Goal: Task Accomplishment & Management: Manage account settings

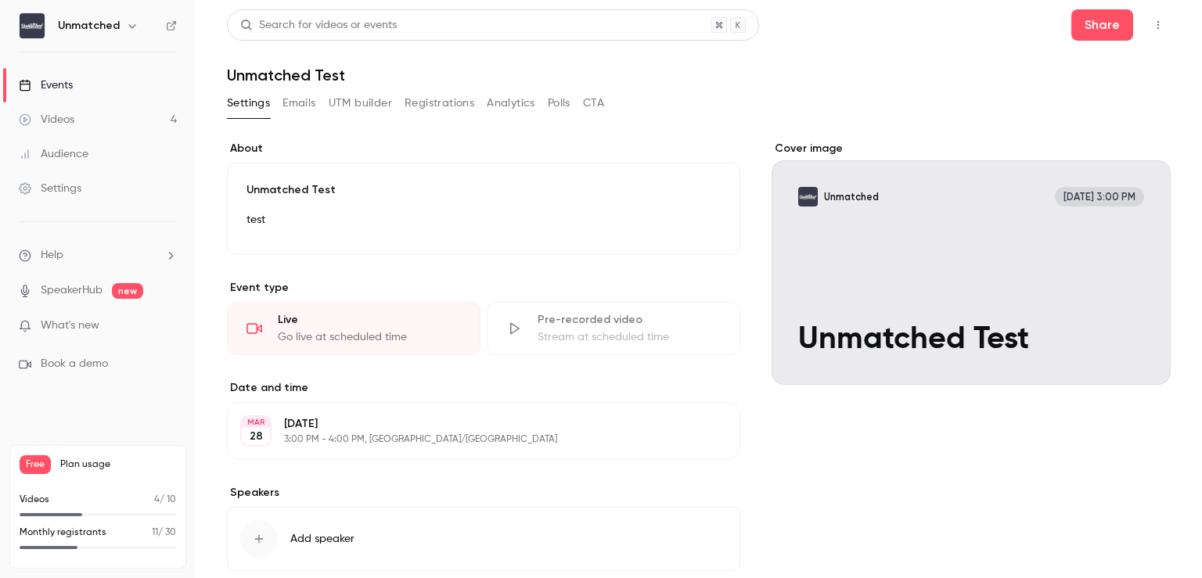
click at [74, 119] on div "Videos" at bounding box center [47, 120] width 56 height 16
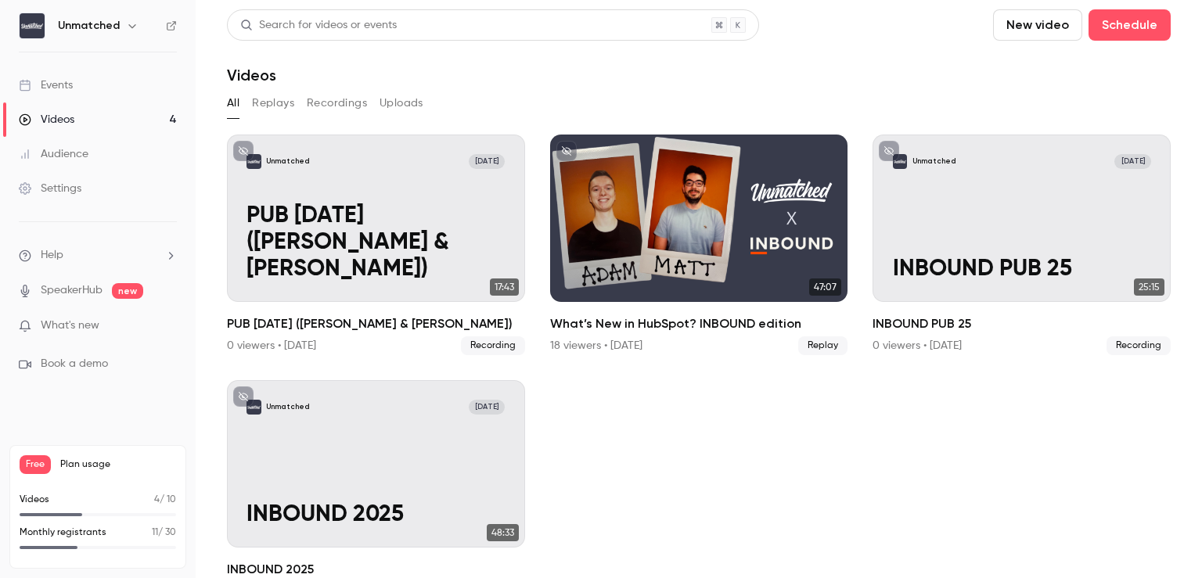
click at [119, 80] on link "Events" at bounding box center [98, 85] width 196 height 34
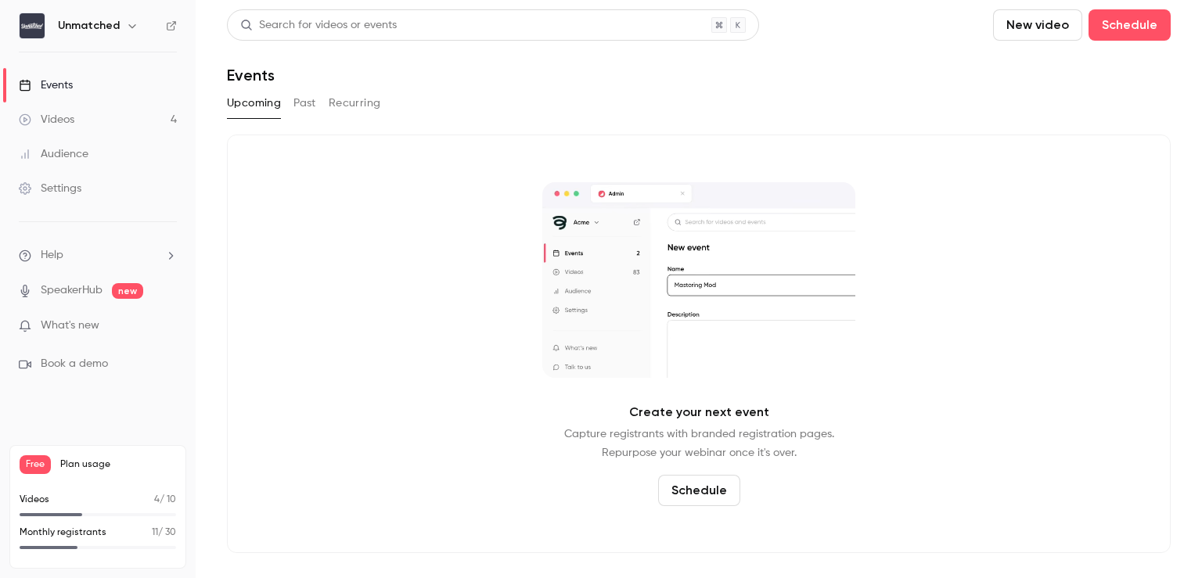
click at [354, 104] on button "Recurring" at bounding box center [355, 103] width 52 height 25
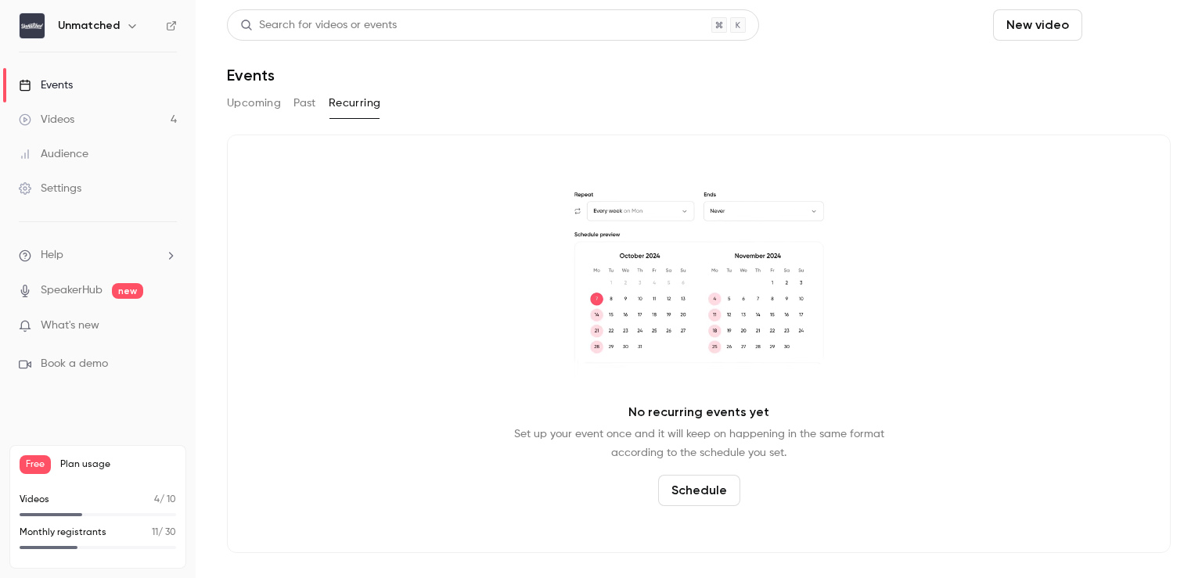
click at [1157, 18] on button "Schedule" at bounding box center [1129, 24] width 82 height 31
click at [1079, 107] on span "Recurring event" at bounding box center [1079, 109] width 82 height 16
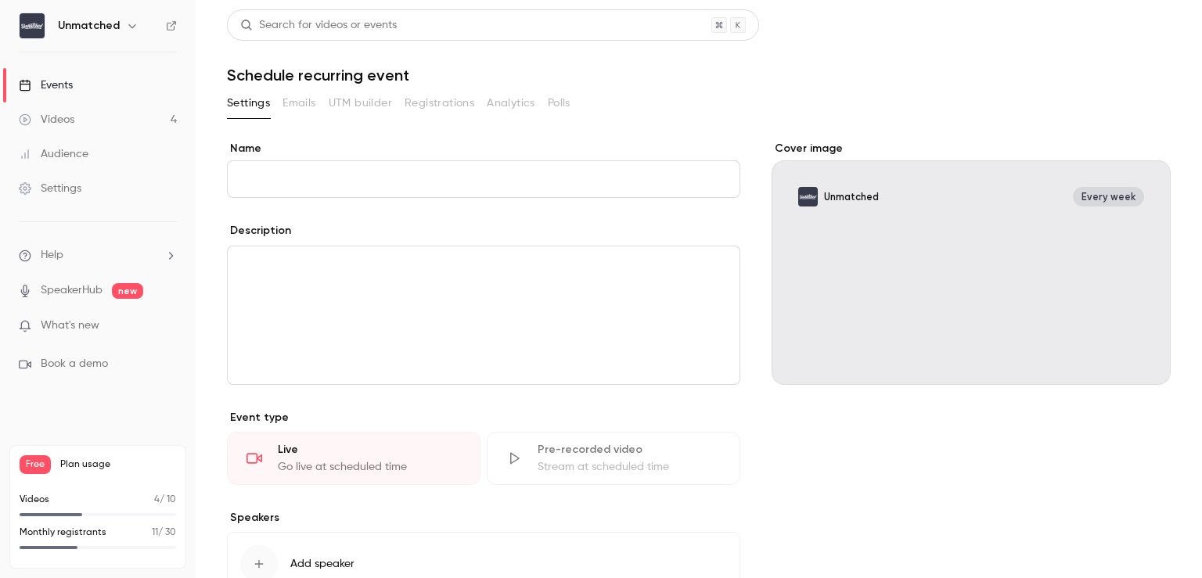
click at [315, 310] on div "editor" at bounding box center [484, 315] width 512 height 138
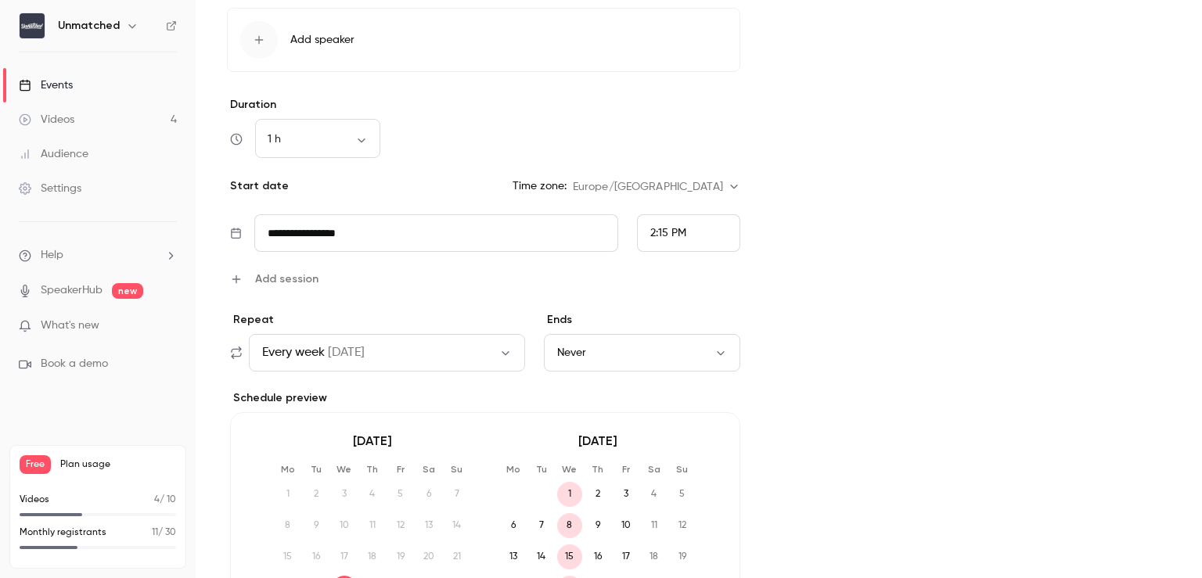
scroll to position [548, 0]
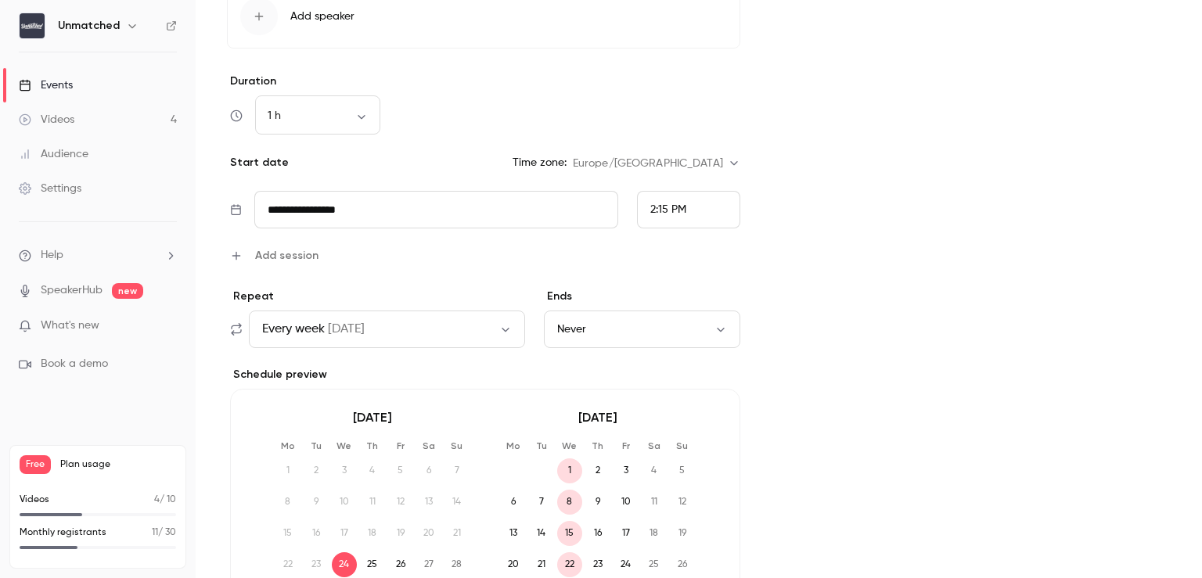
click at [459, 334] on button "Every week [DATE]" at bounding box center [387, 330] width 276 height 38
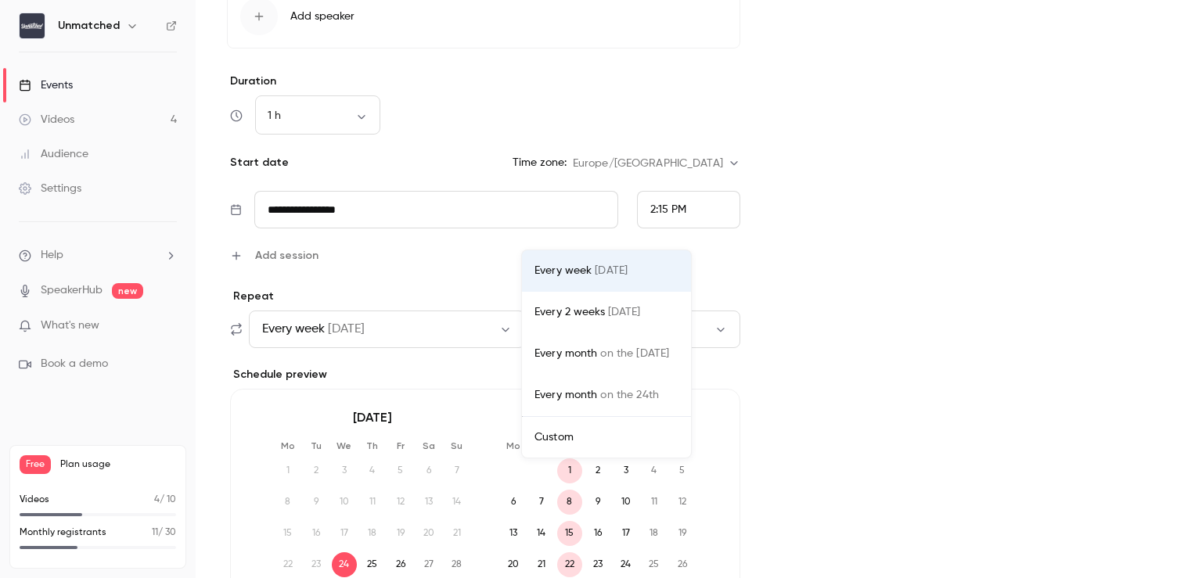
click at [408, 368] on div at bounding box center [601, 289] width 1202 height 578
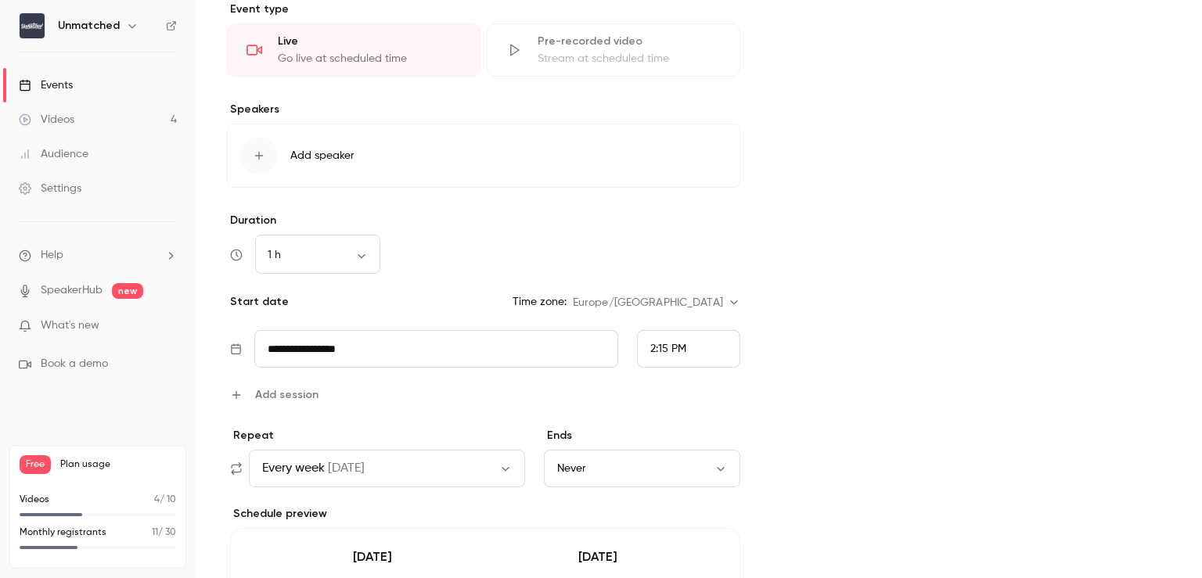
scroll to position [17, 0]
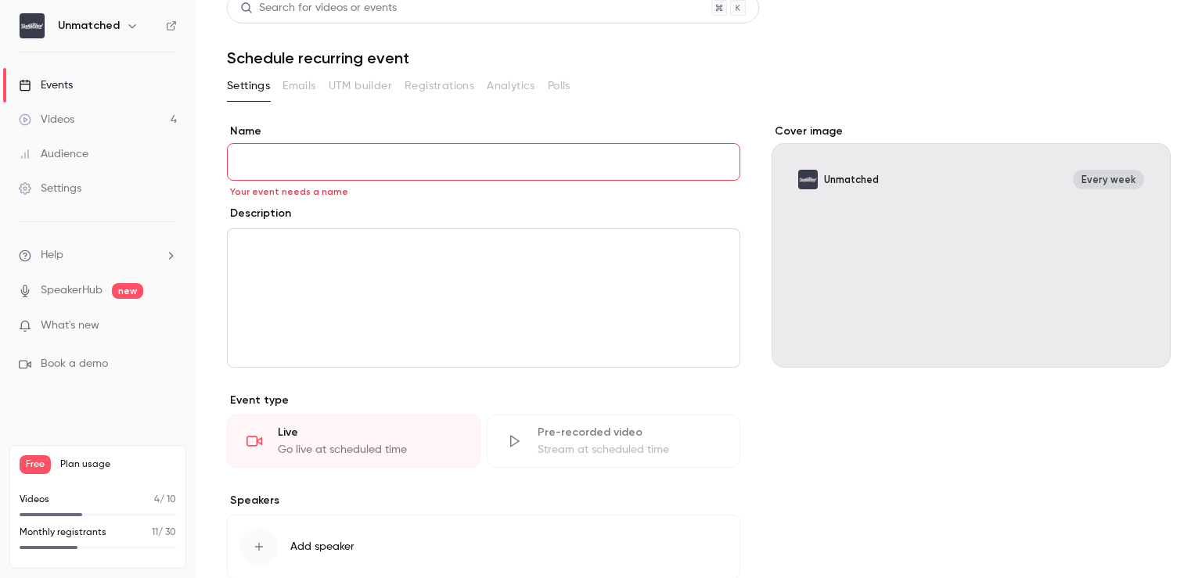
click at [482, 167] on input "Name" at bounding box center [483, 162] width 513 height 38
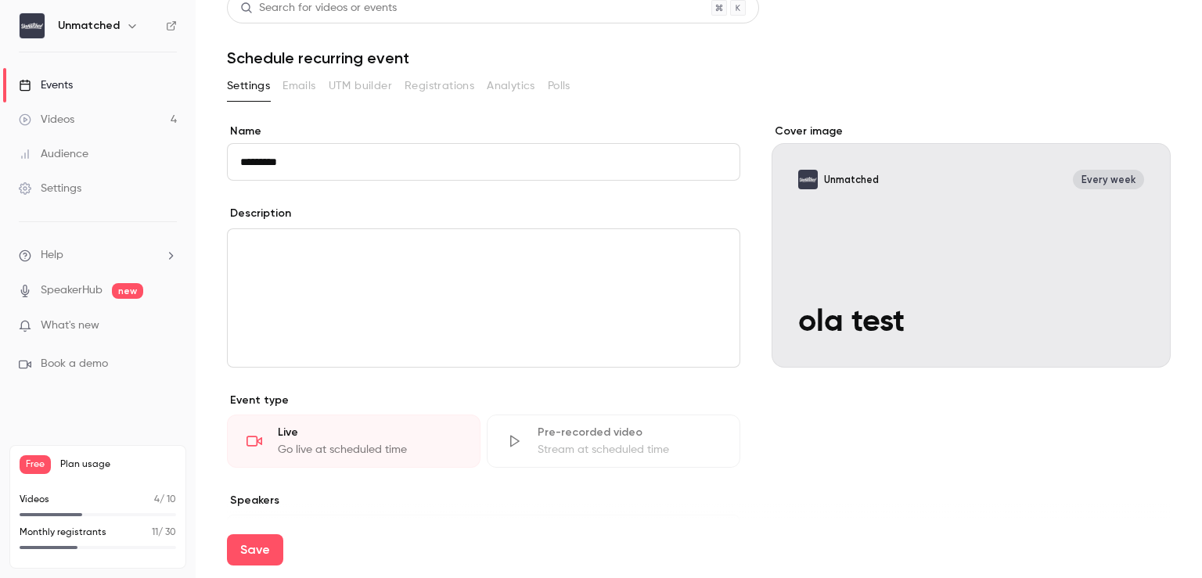
type input "********"
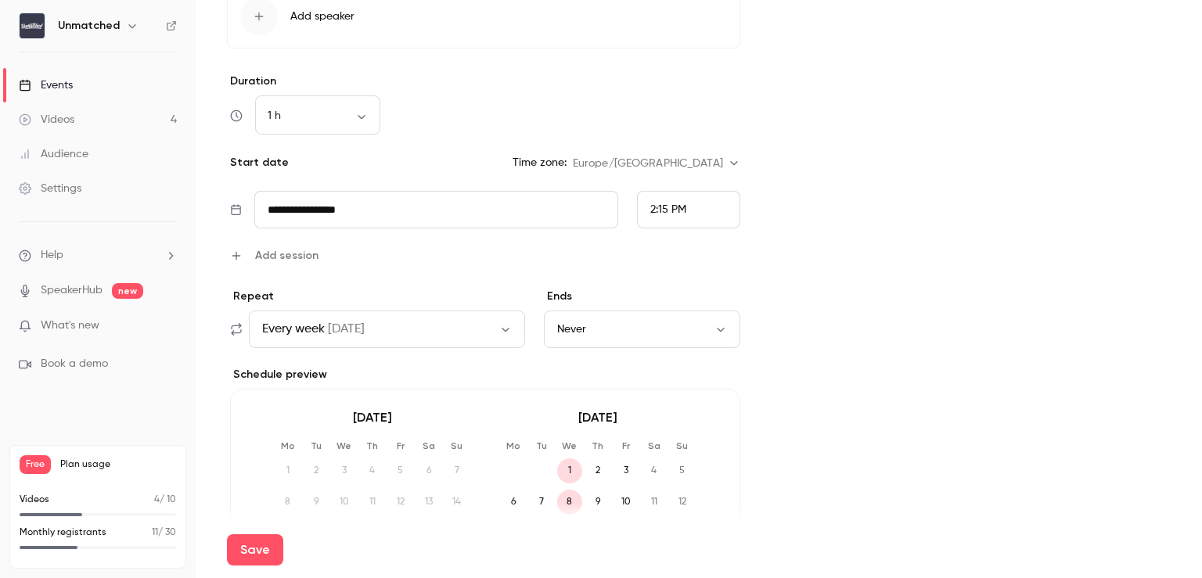
scroll to position [721, 0]
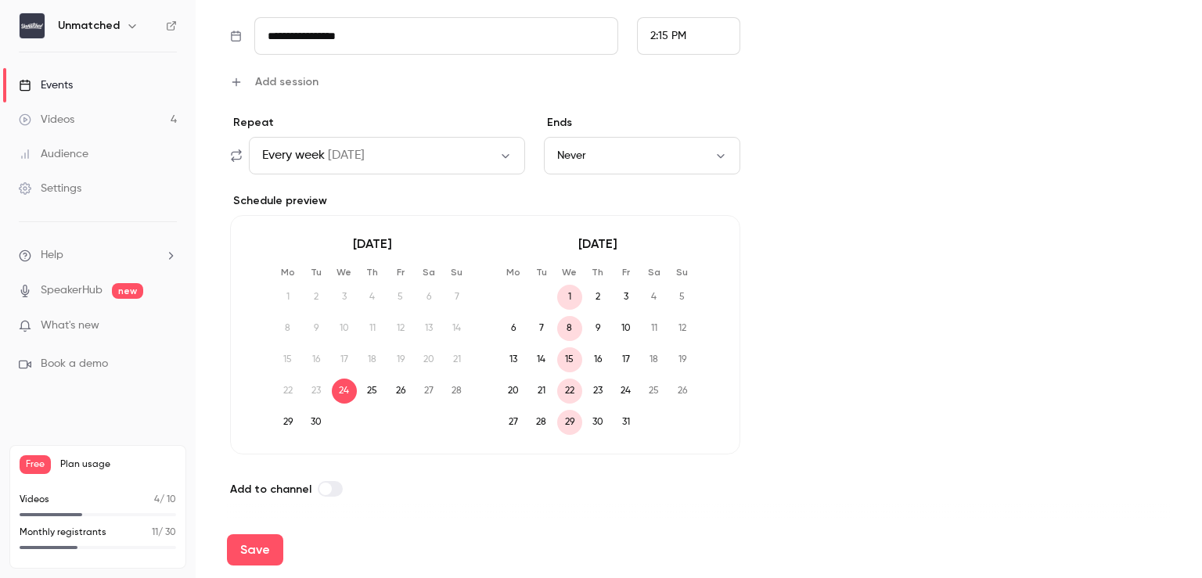
click at [696, 131] on div "Ends Never" at bounding box center [642, 144] width 196 height 59
click at [686, 151] on button "Never" at bounding box center [642, 156] width 196 height 38
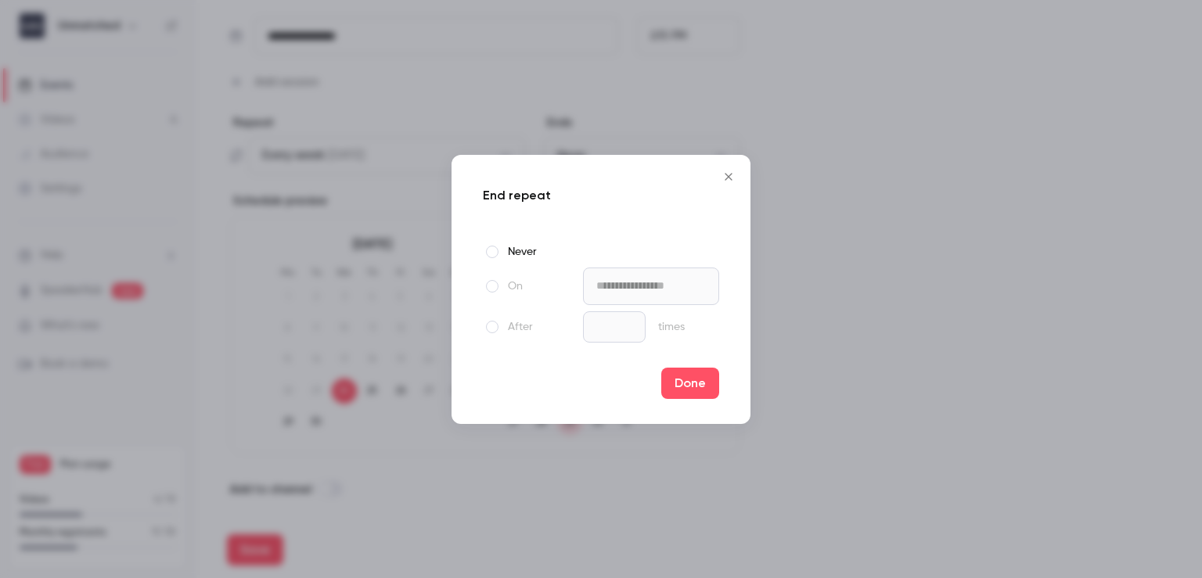
click at [702, 365] on div "**********" at bounding box center [601, 289] width 299 height 269
click at [705, 394] on button "Done" at bounding box center [690, 383] width 58 height 31
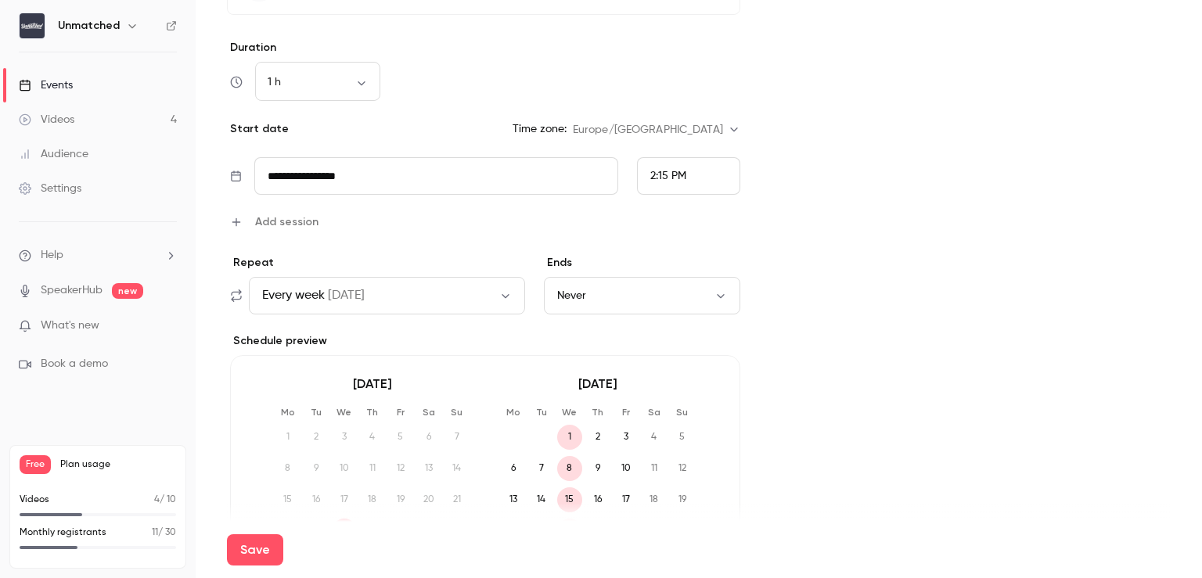
scroll to position [565, 0]
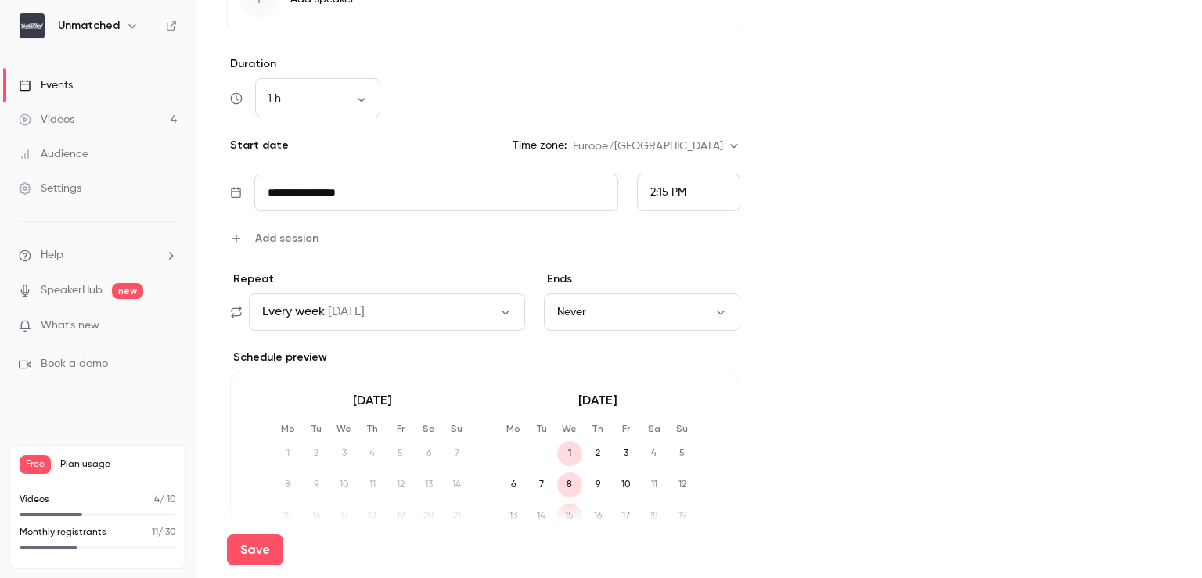
click at [289, 237] on span "Add session" at bounding box center [286, 238] width 63 height 16
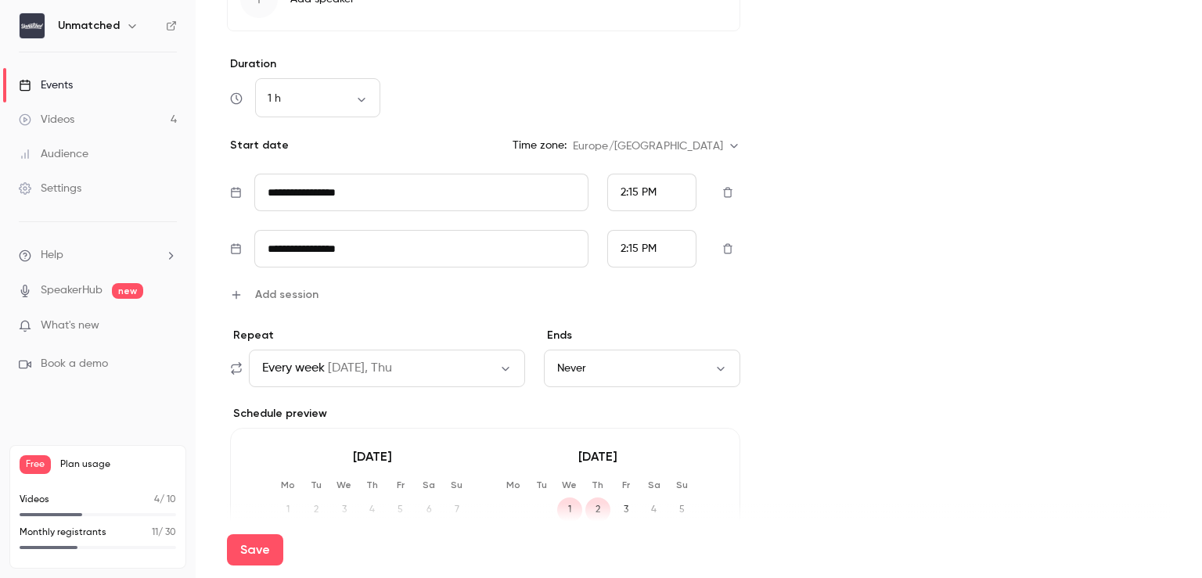
click at [299, 289] on span "Add session" at bounding box center [286, 294] width 63 height 16
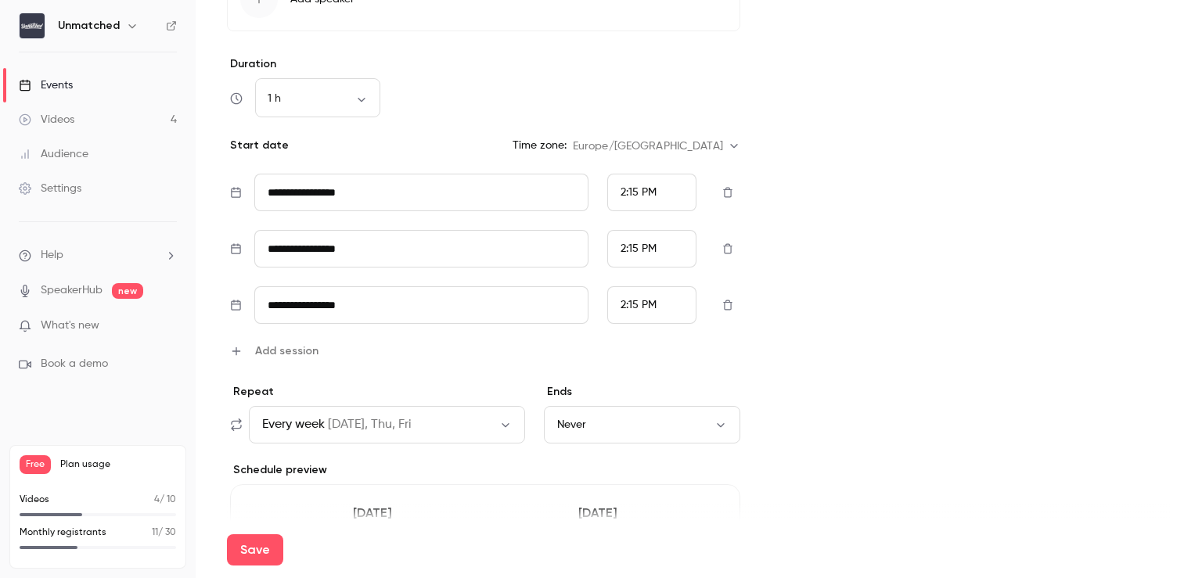
drag, startPoint x: 286, startPoint y: 350, endPoint x: 410, endPoint y: 308, distance: 131.1
click at [286, 351] on span "Add session" at bounding box center [286, 351] width 63 height 16
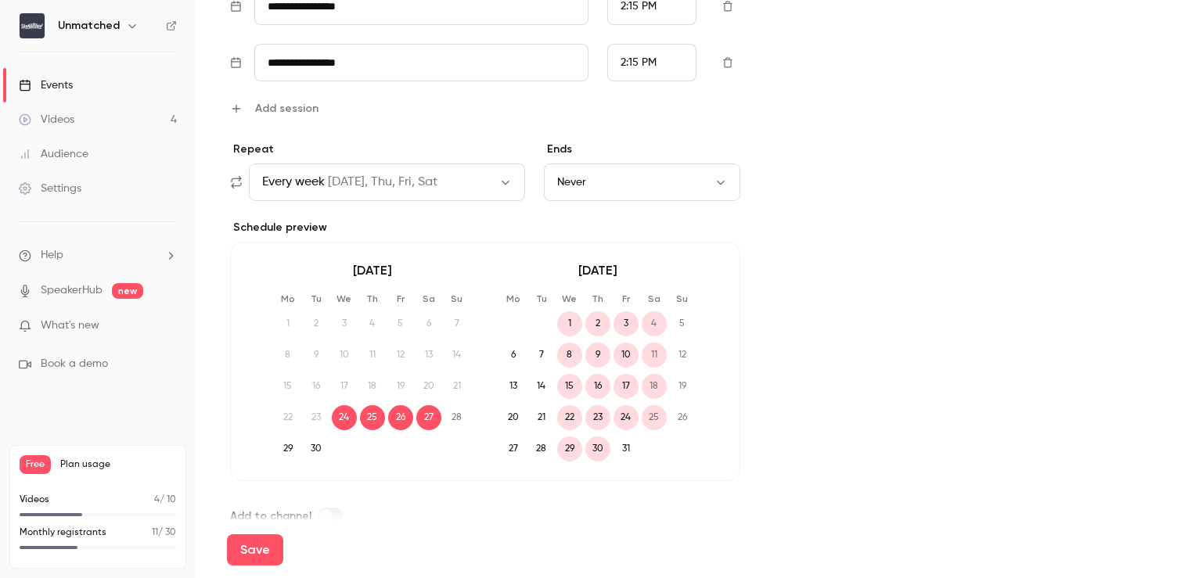
scroll to position [878, 0]
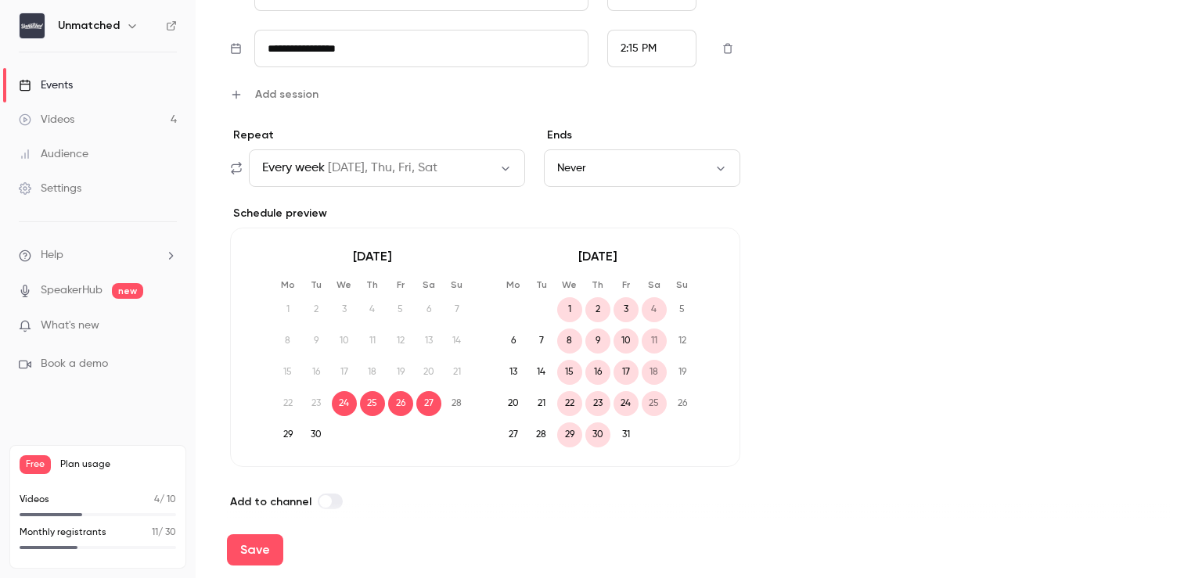
click at [311, 163] on span "Every week" at bounding box center [293, 168] width 63 height 19
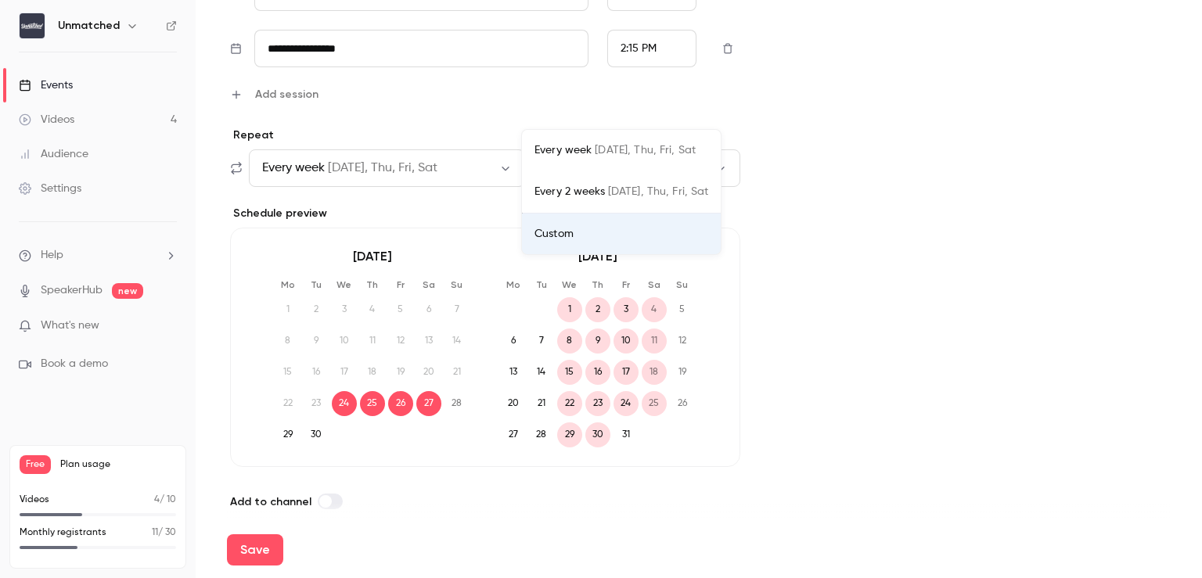
click at [556, 235] on div "Custom" at bounding box center [621, 234] width 174 height 16
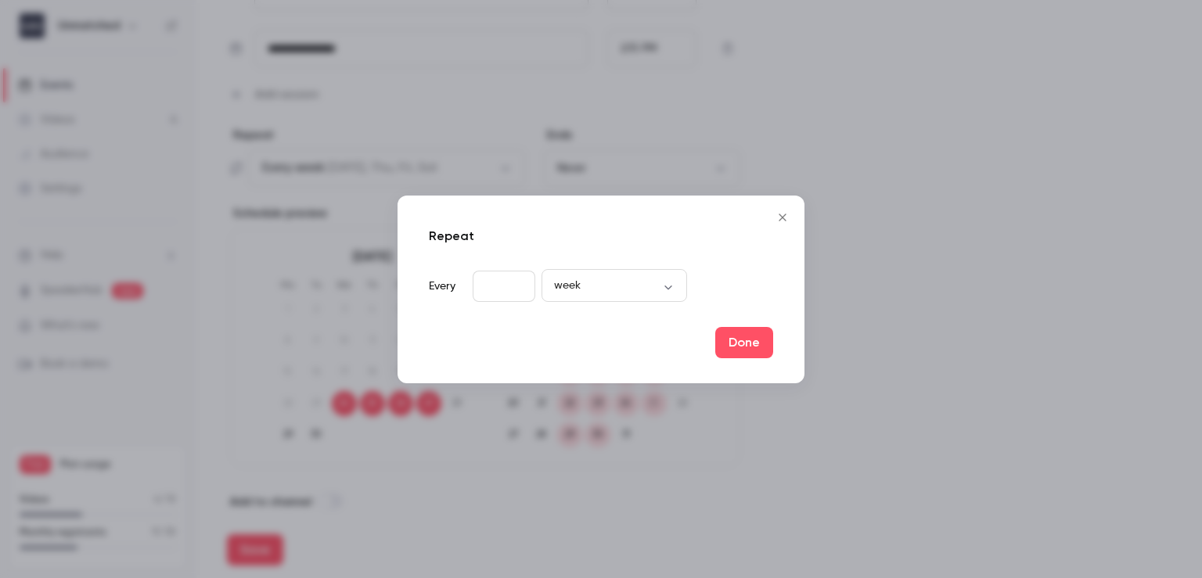
drag, startPoint x: 740, startPoint y: 337, endPoint x: 625, endPoint y: 174, distance: 199.9
click at [740, 336] on button "Done" at bounding box center [744, 342] width 58 height 31
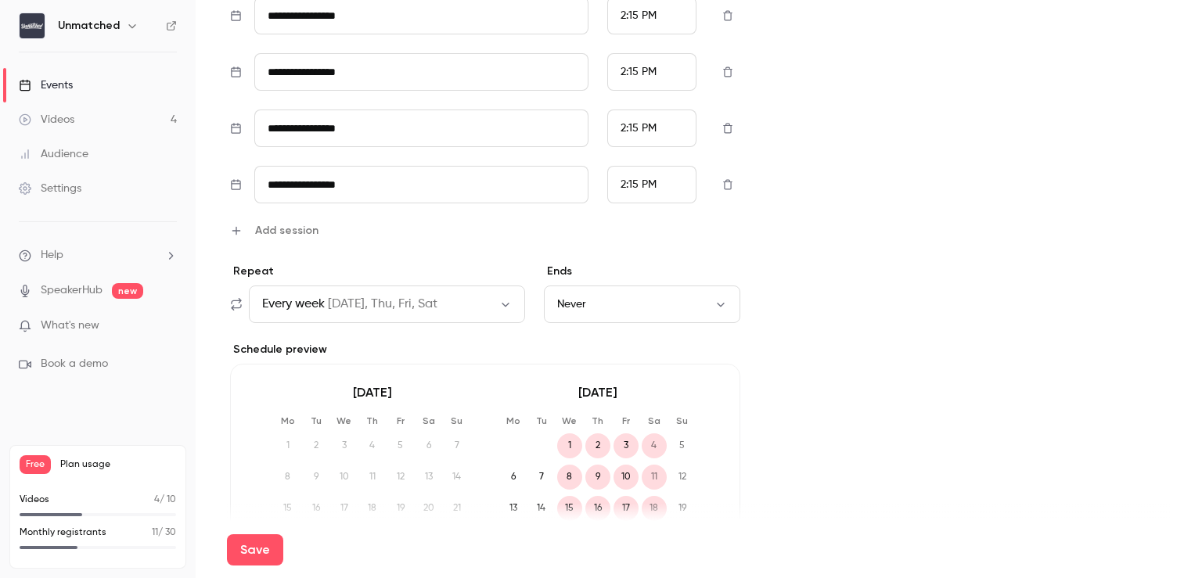
scroll to position [890, 0]
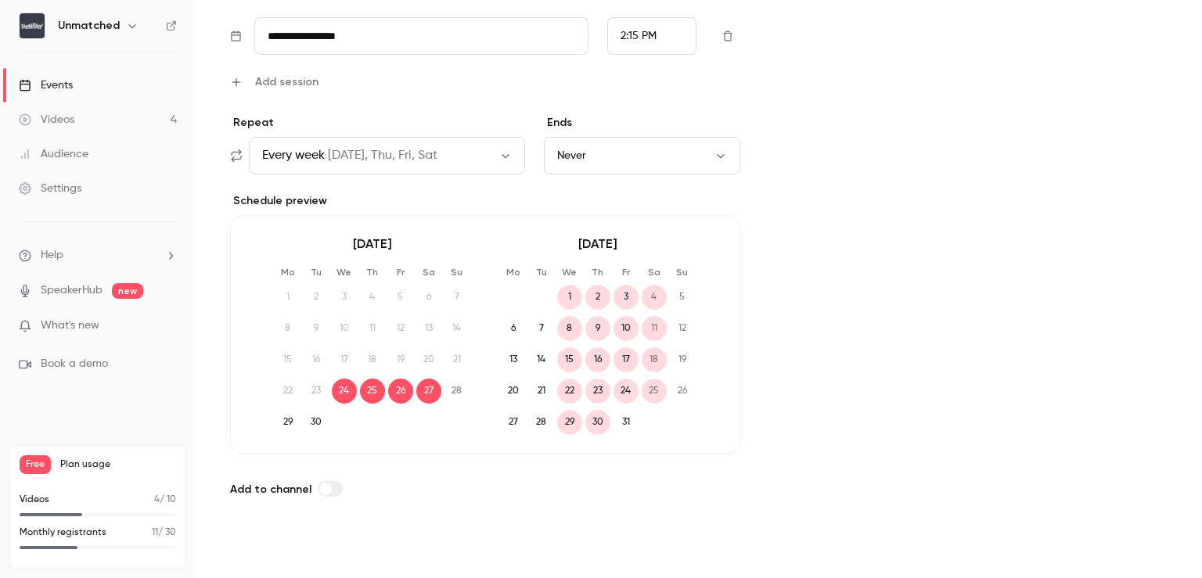
click at [256, 559] on button "Save" at bounding box center [255, 549] width 56 height 31
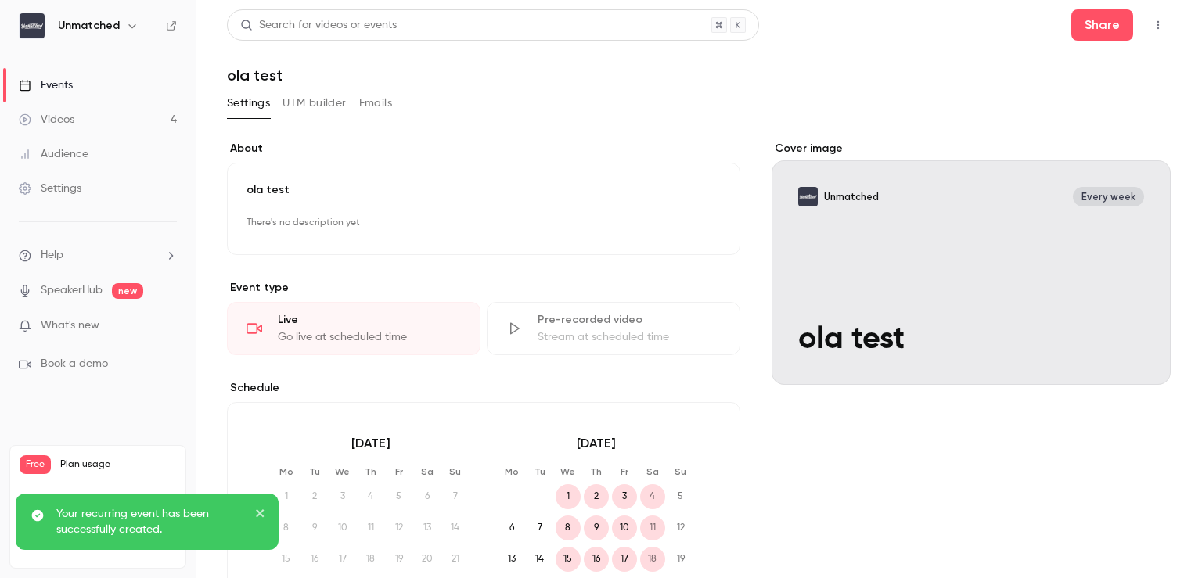
drag, startPoint x: 52, startPoint y: 113, endPoint x: 67, endPoint y: 114, distance: 14.9
click at [52, 113] on div "Videos" at bounding box center [47, 120] width 56 height 16
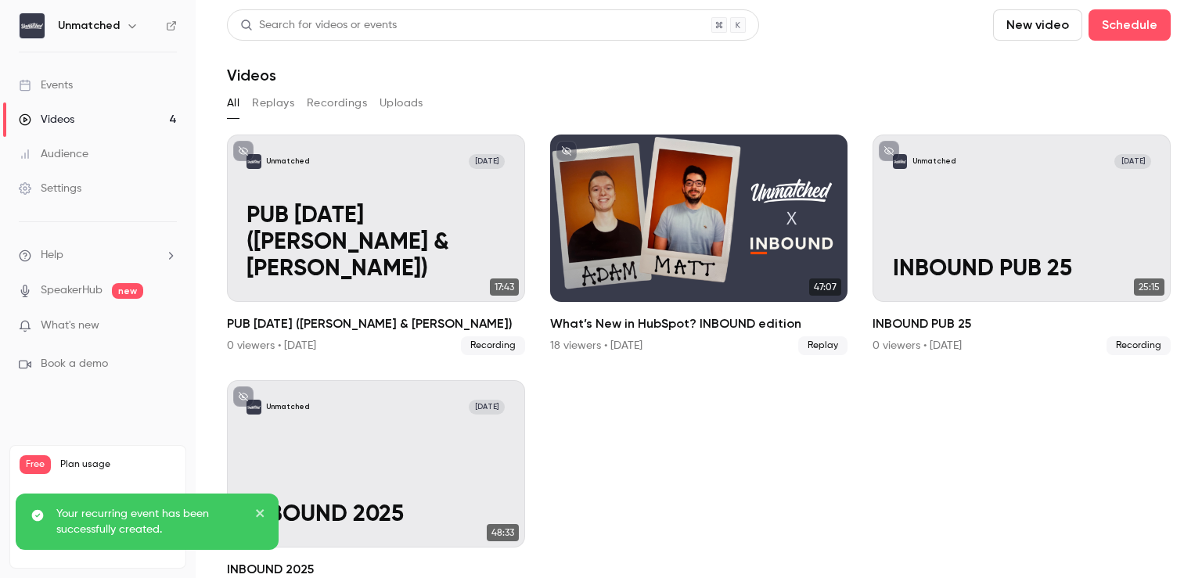
click at [97, 87] on link "Events" at bounding box center [98, 85] width 196 height 34
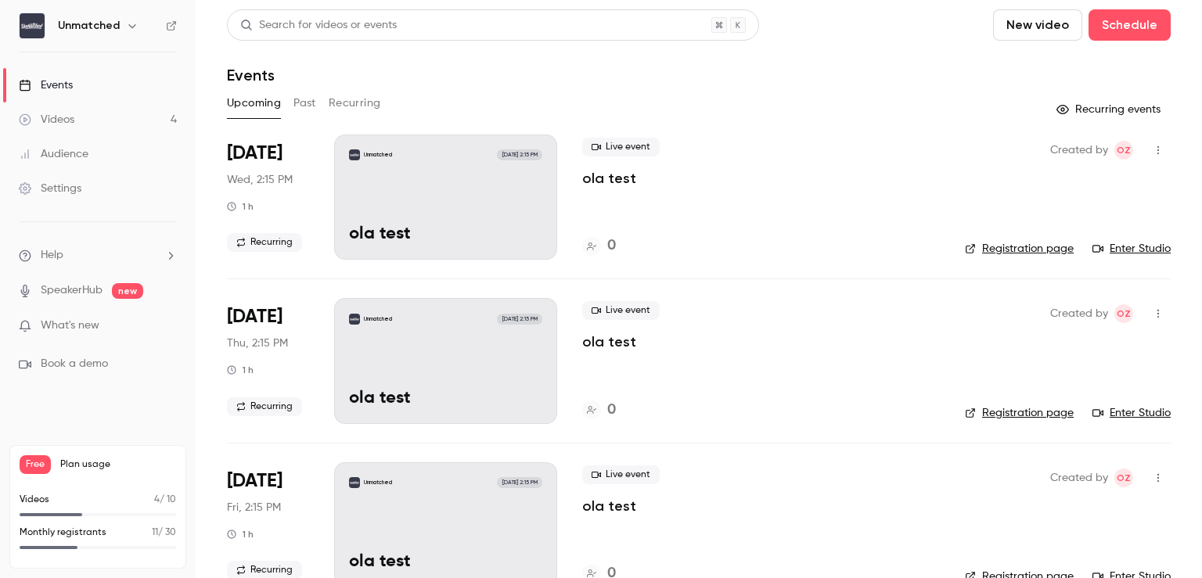
click at [1146, 153] on button "button" at bounding box center [1158, 150] width 25 height 25
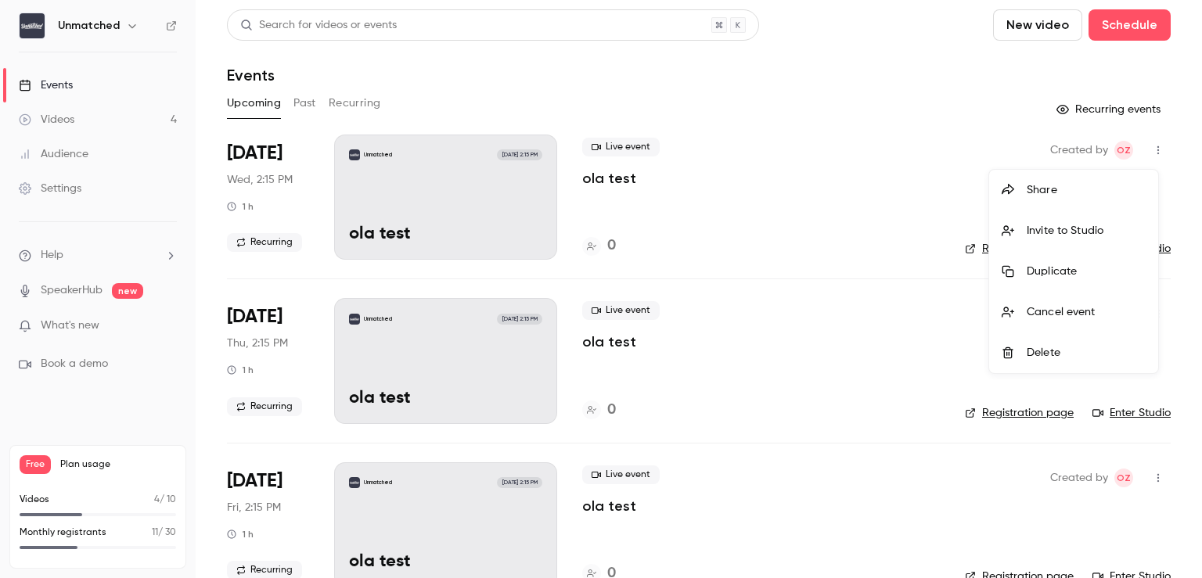
click at [956, 209] on div at bounding box center [601, 289] width 1202 height 578
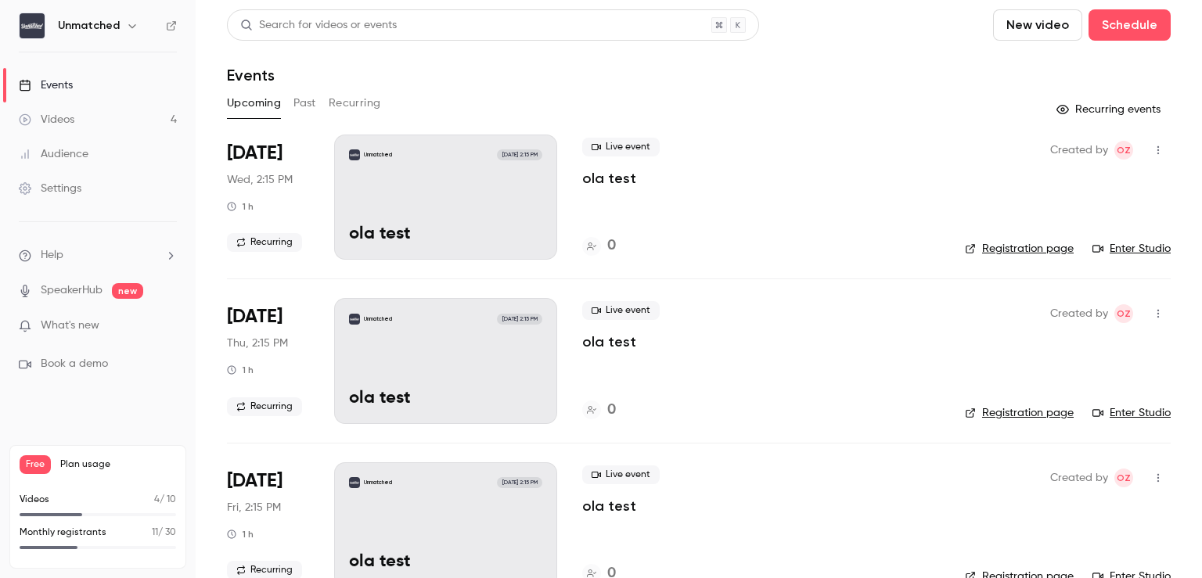
click at [1152, 149] on icon "button" at bounding box center [1158, 150] width 13 height 11
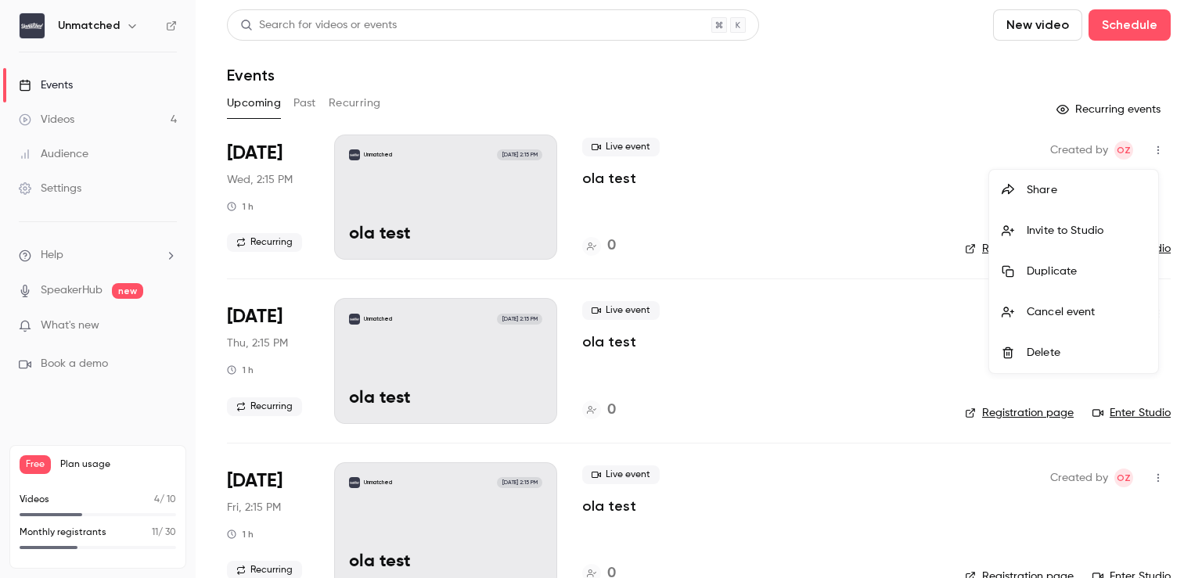
click at [1087, 365] on li "Delete" at bounding box center [1073, 353] width 169 height 41
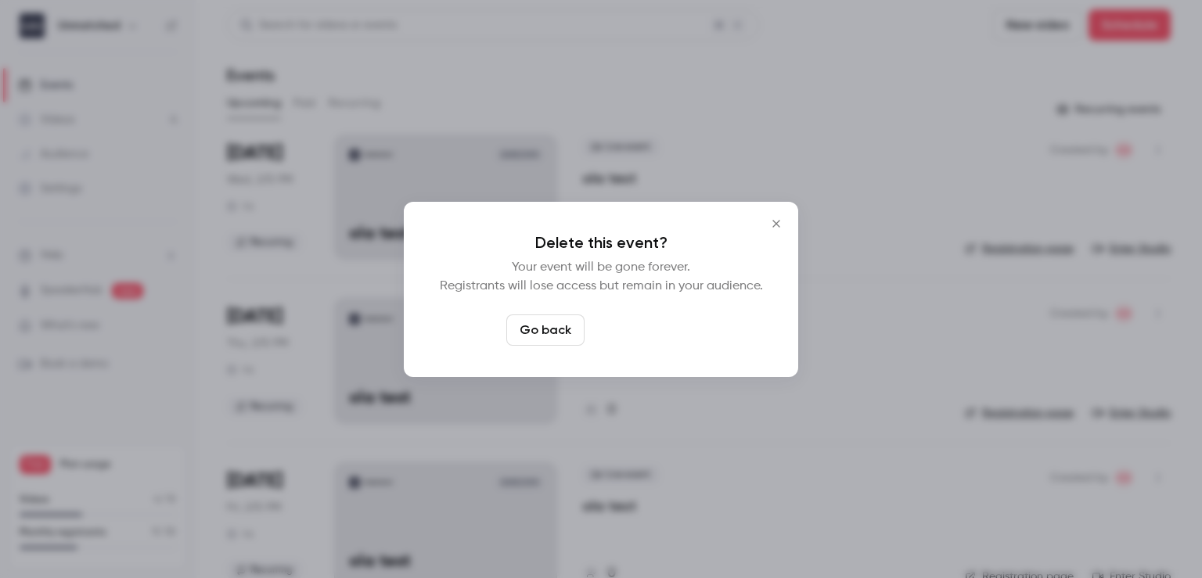
click at [624, 331] on button "Delete event" at bounding box center [643, 330] width 105 height 31
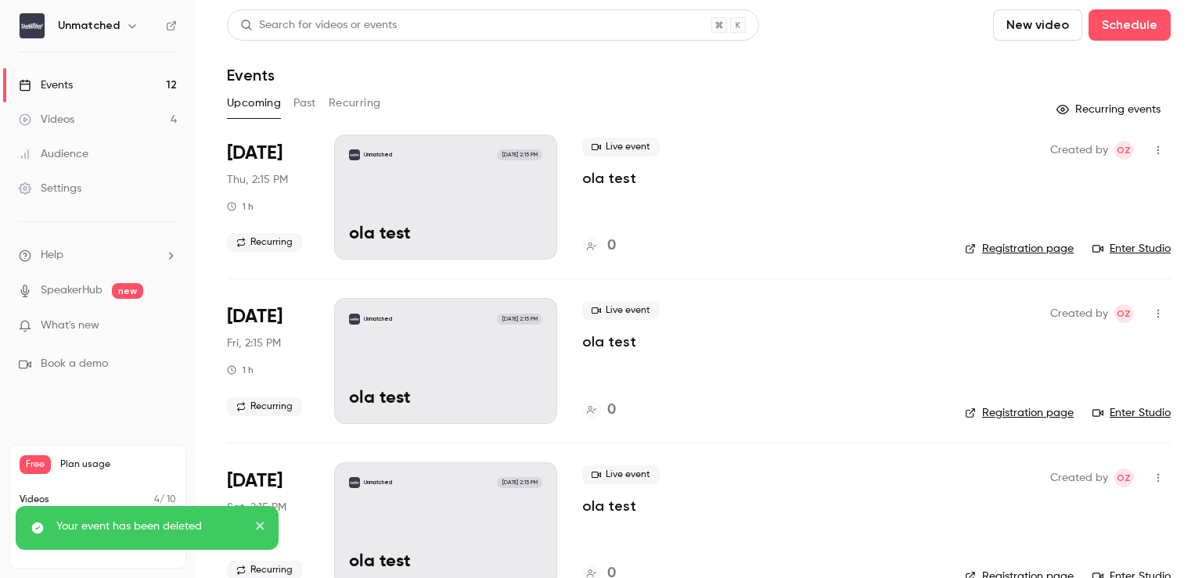
click at [1157, 147] on icon "button" at bounding box center [1158, 150] width 2 height 9
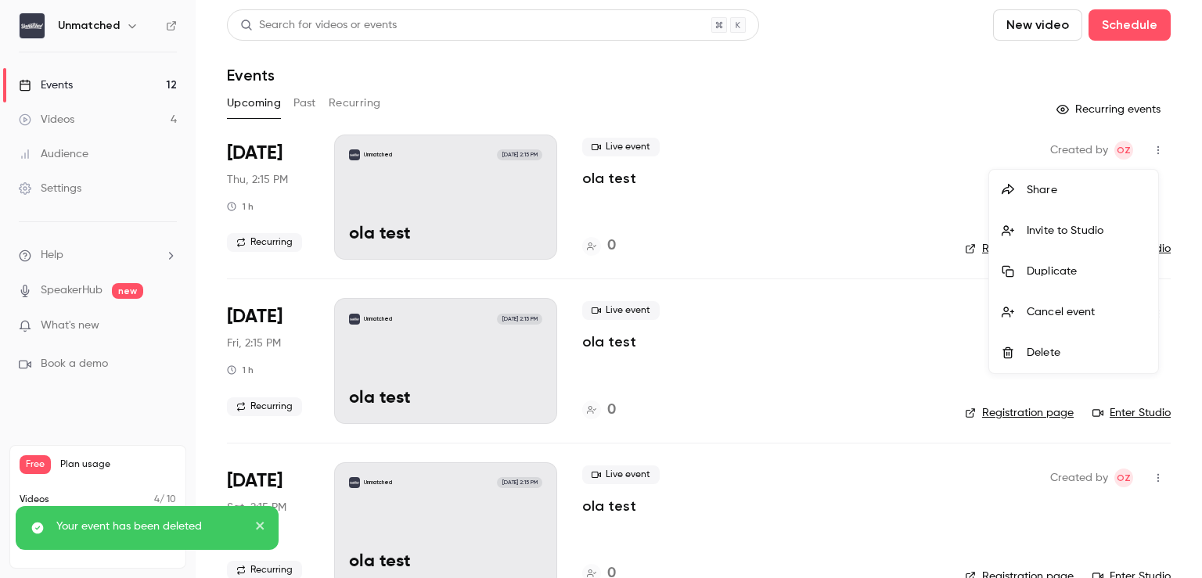
click at [1075, 347] on li "Delete" at bounding box center [1073, 353] width 169 height 41
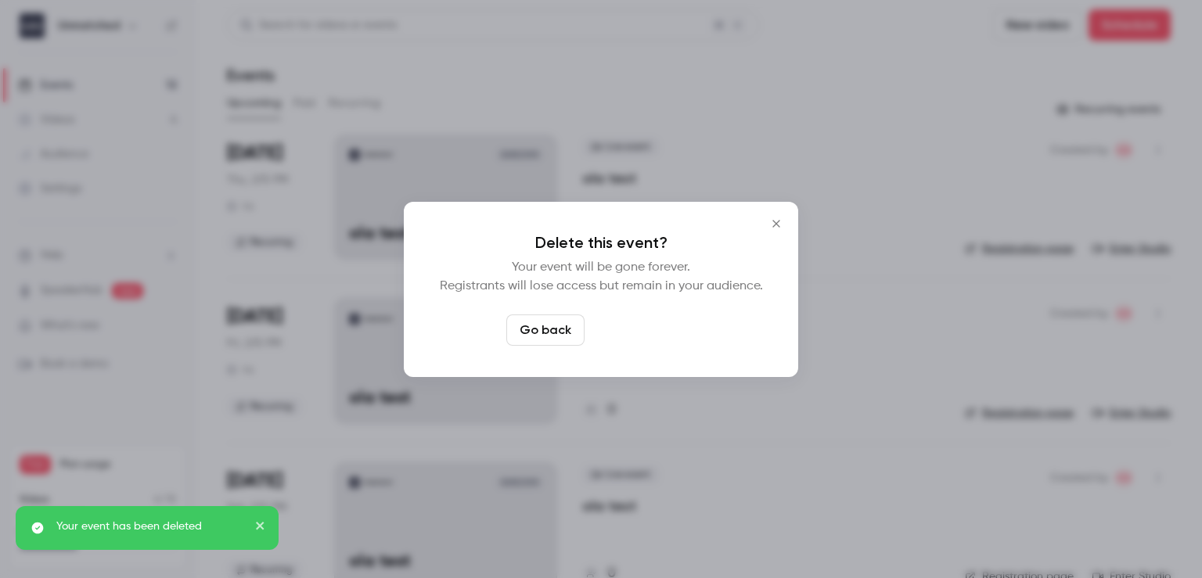
click at [613, 335] on button "Delete event" at bounding box center [643, 330] width 105 height 31
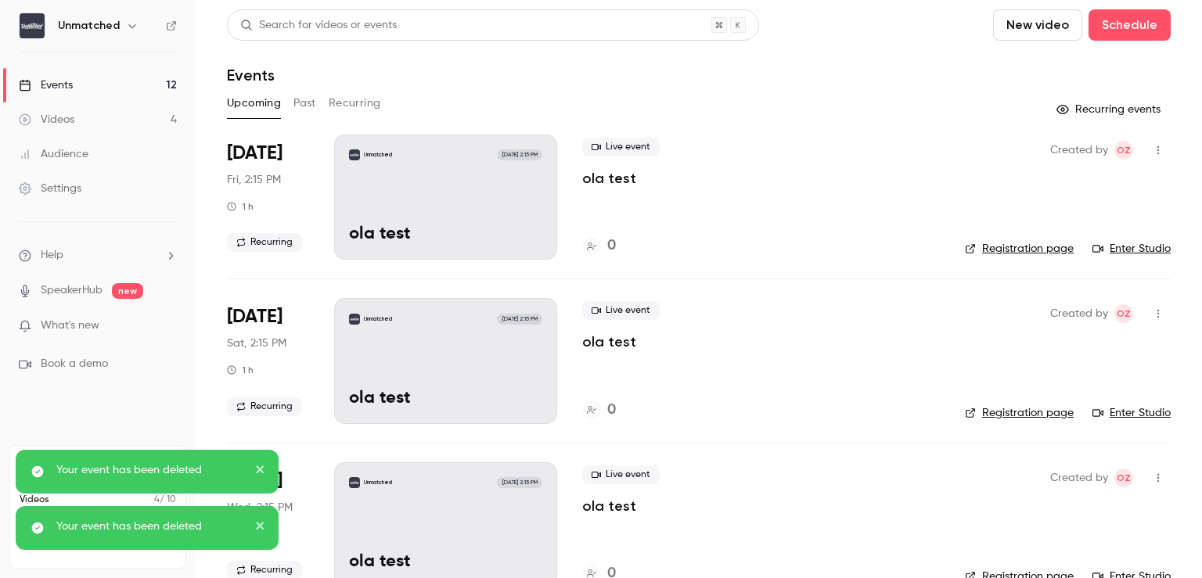
click at [1152, 149] on icon "button" at bounding box center [1158, 150] width 13 height 11
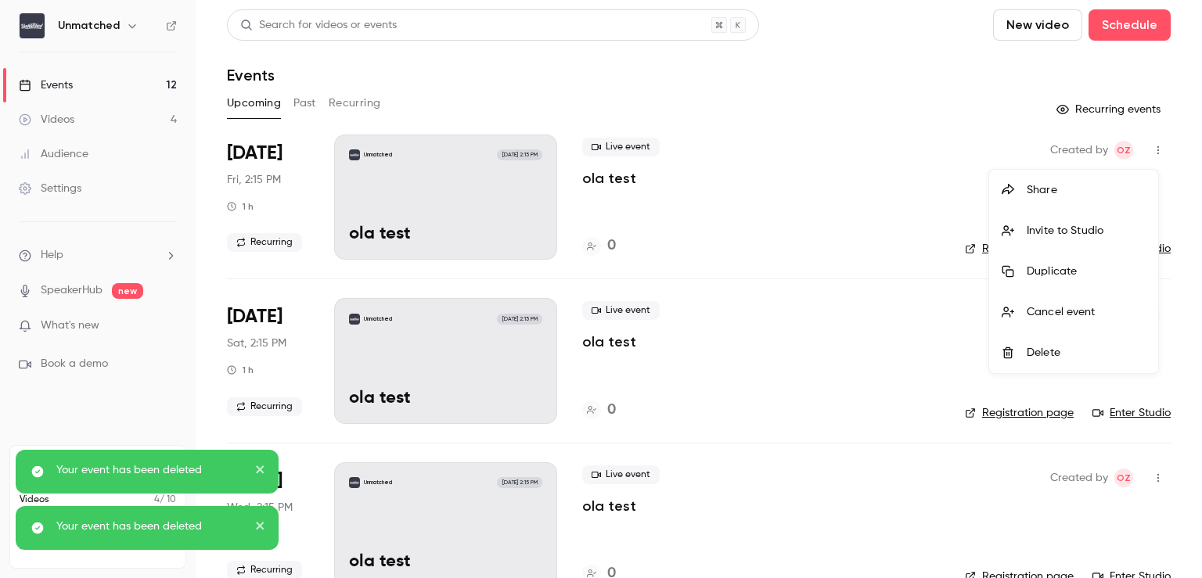
click at [1030, 358] on div "Delete" at bounding box center [1086, 353] width 119 height 16
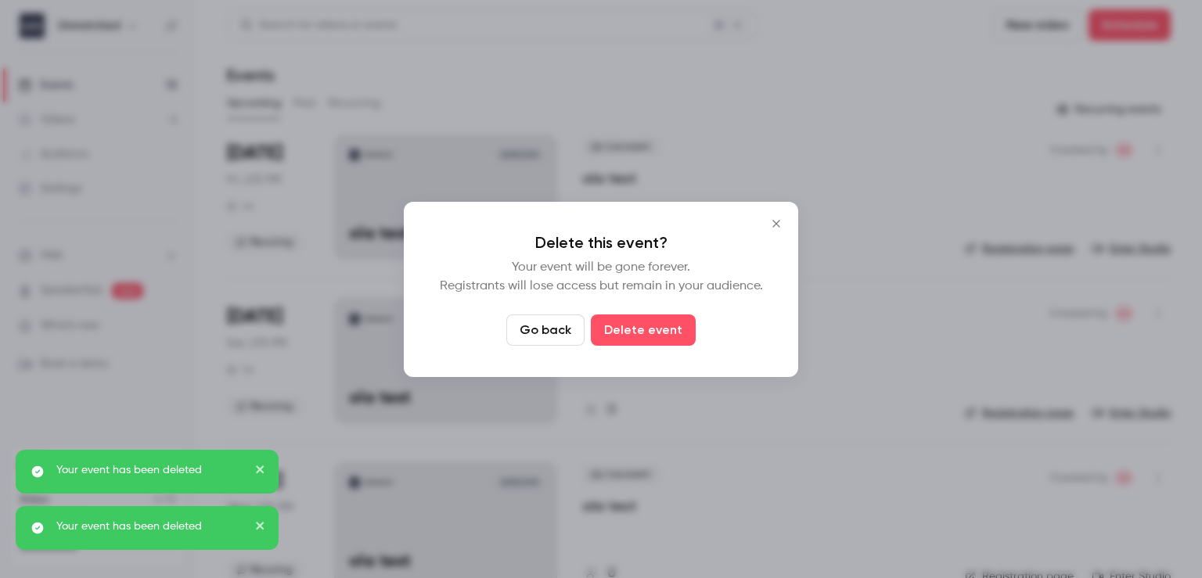
click at [625, 336] on button "Delete event" at bounding box center [643, 330] width 105 height 31
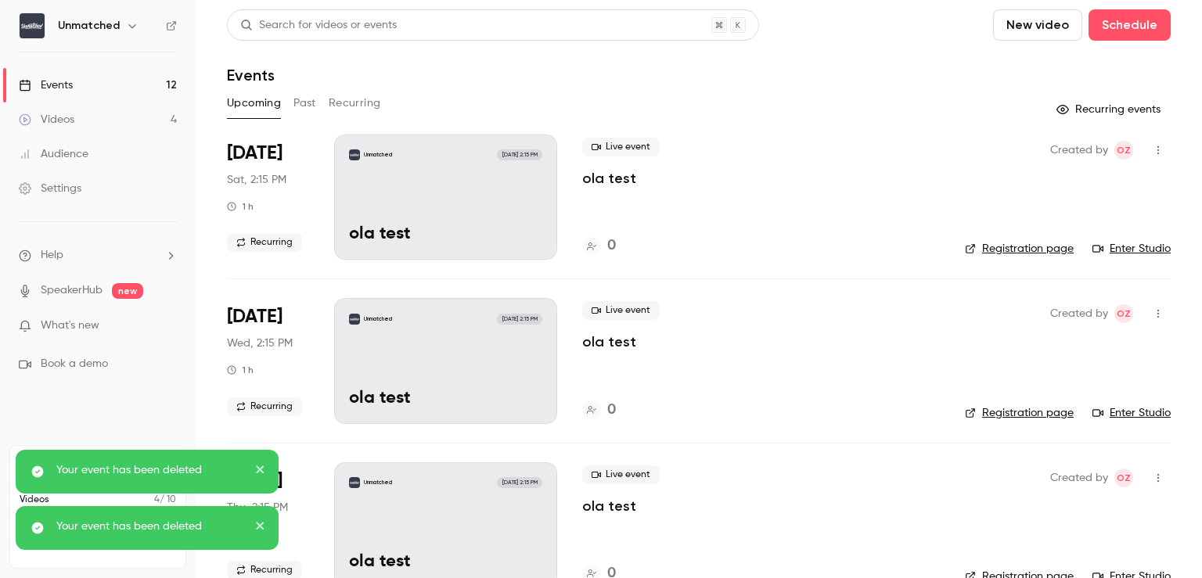
click at [1152, 149] on icon "button" at bounding box center [1158, 150] width 13 height 11
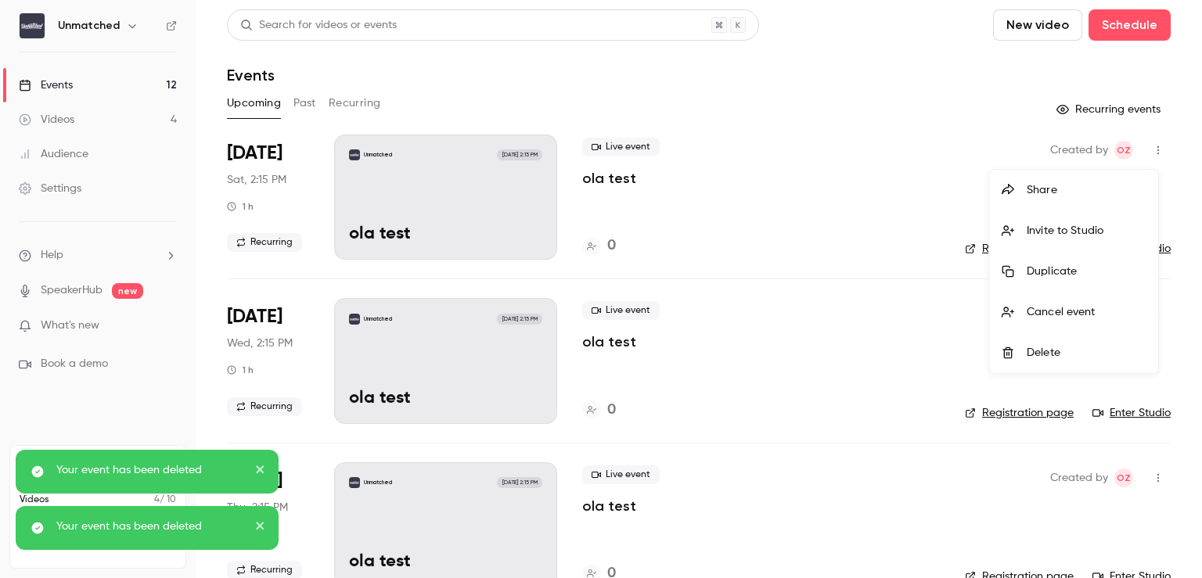
click at [1038, 365] on li "Delete" at bounding box center [1073, 353] width 169 height 41
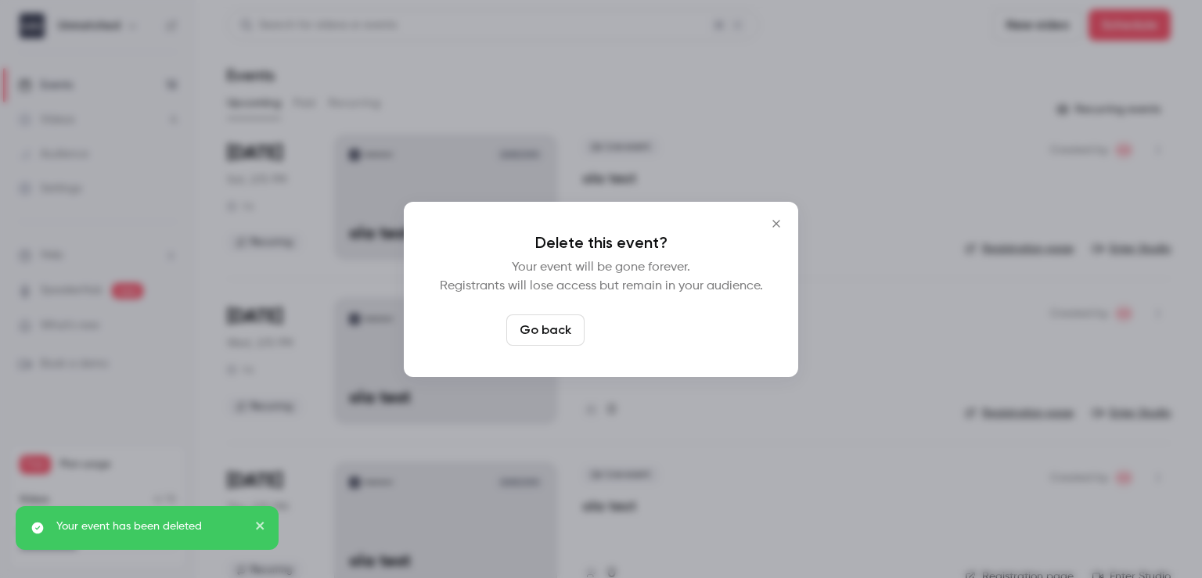
click at [635, 326] on button "Delete event" at bounding box center [643, 330] width 105 height 31
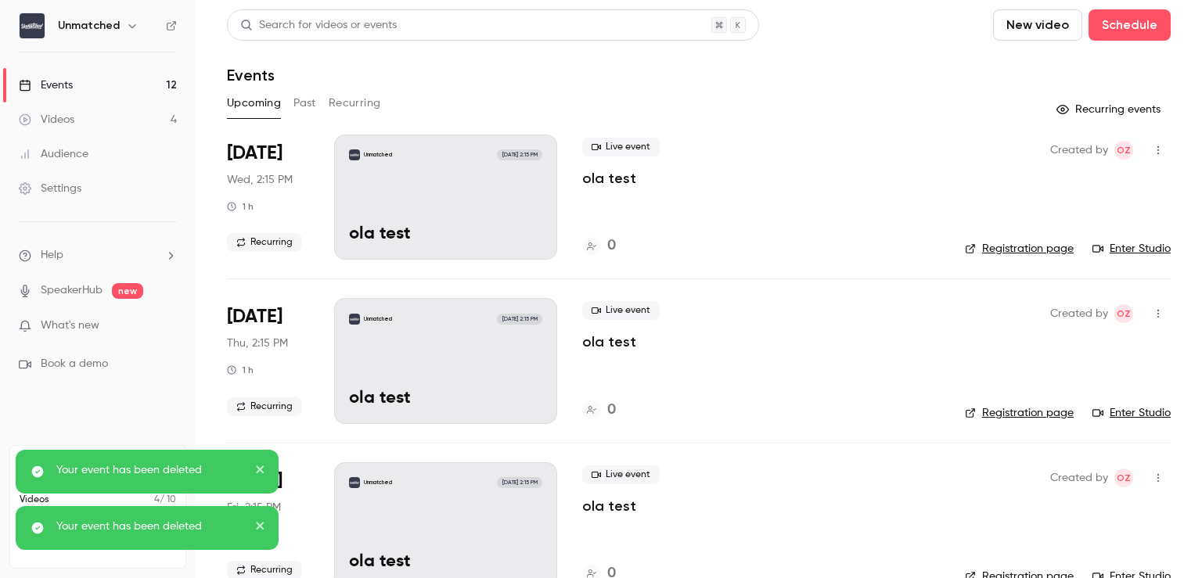
click at [1146, 146] on button "button" at bounding box center [1158, 150] width 25 height 25
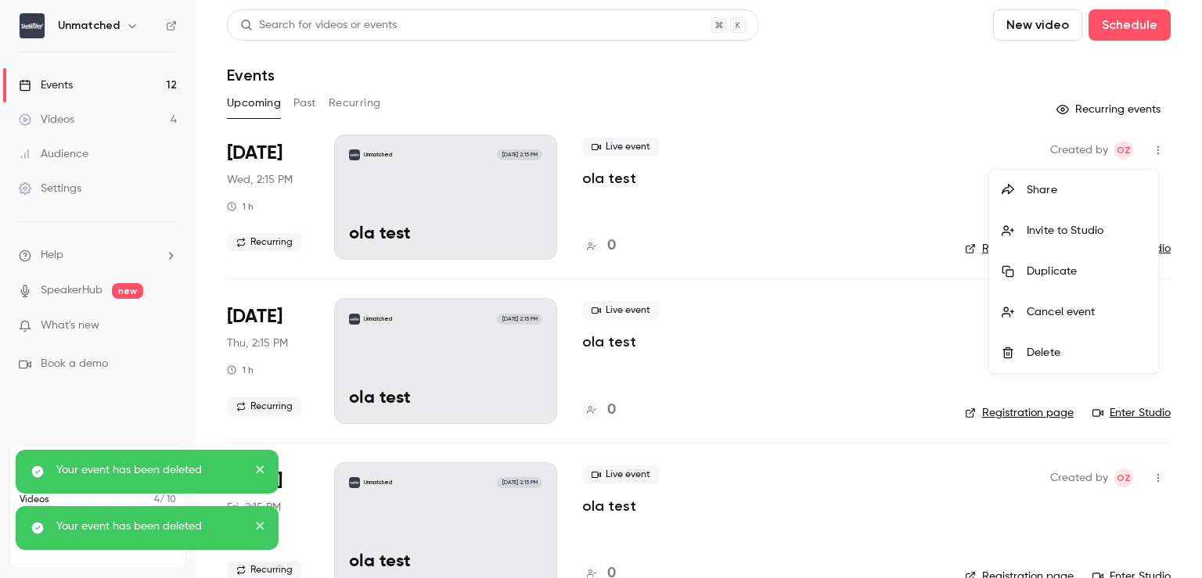
click at [1051, 347] on div "Delete" at bounding box center [1086, 353] width 119 height 16
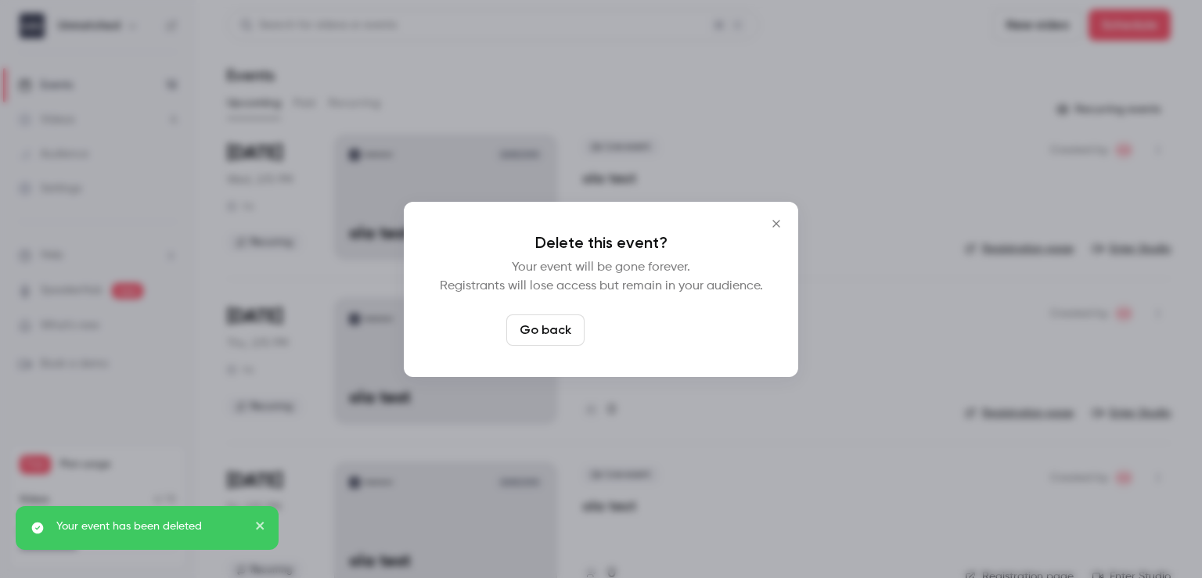
click at [633, 329] on button "Delete event" at bounding box center [643, 330] width 105 height 31
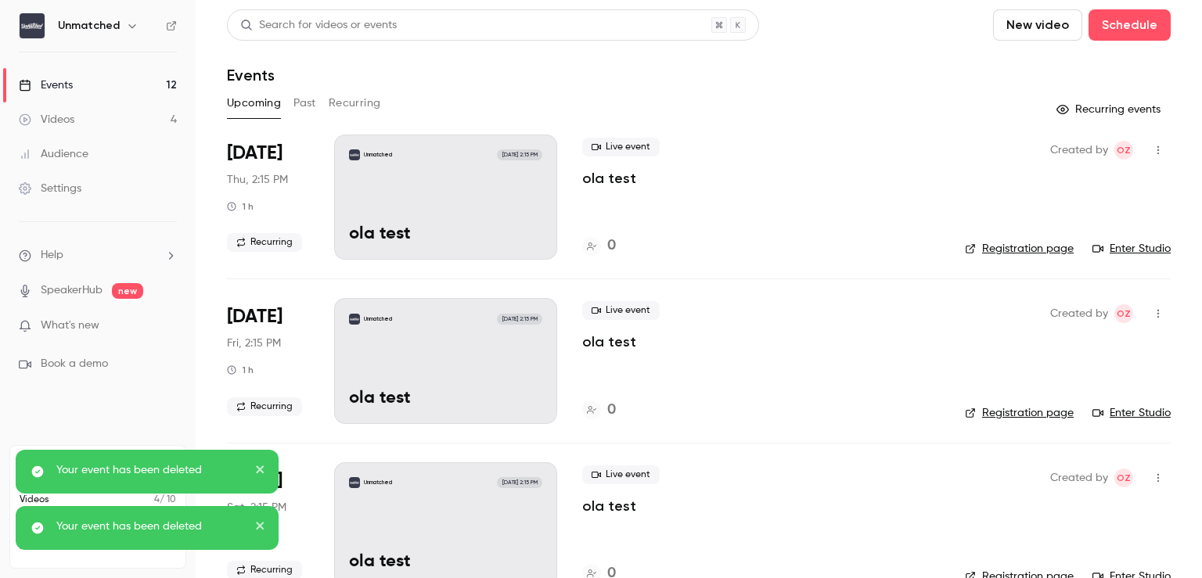
click at [1152, 146] on icon "button" at bounding box center [1158, 150] width 13 height 11
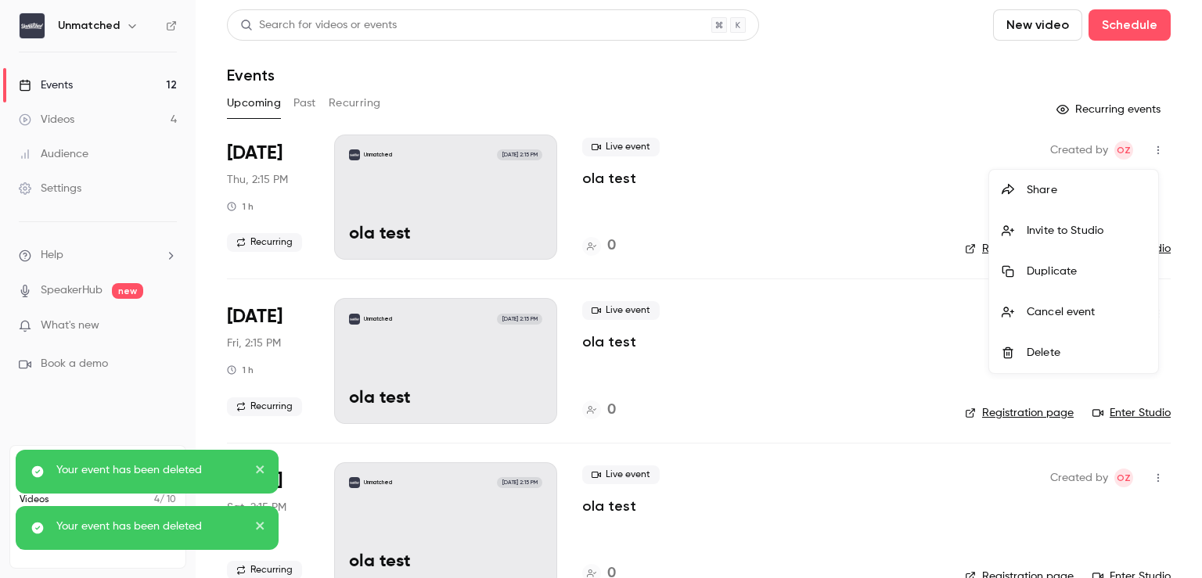
click at [1039, 347] on div "Delete" at bounding box center [1086, 353] width 119 height 16
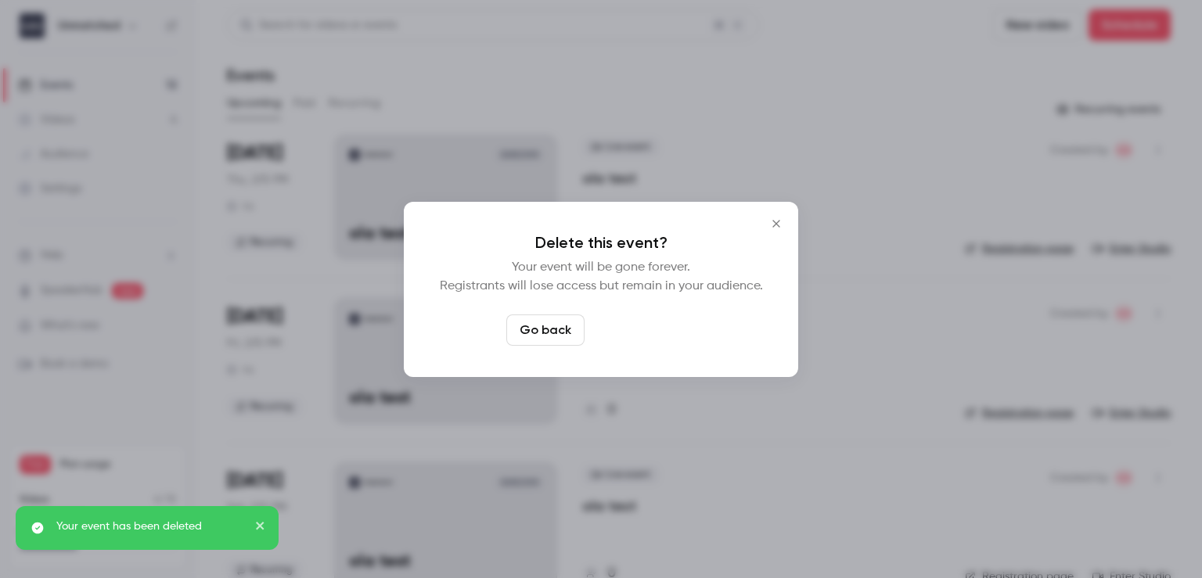
click at [620, 330] on button "Delete event" at bounding box center [643, 330] width 105 height 31
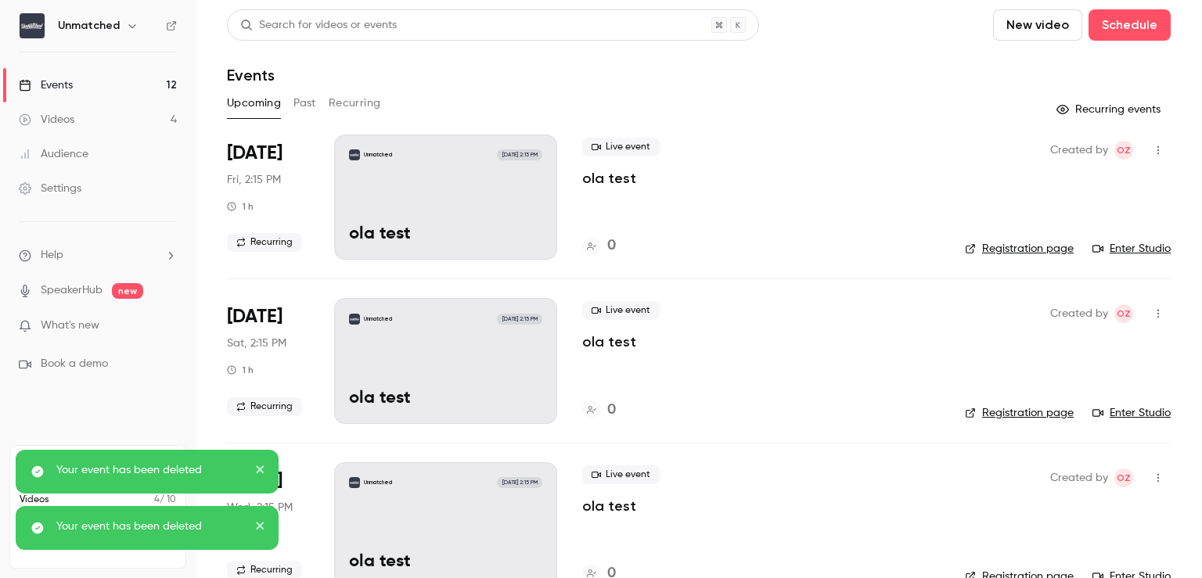
click at [1157, 147] on icon "button" at bounding box center [1158, 150] width 2 height 9
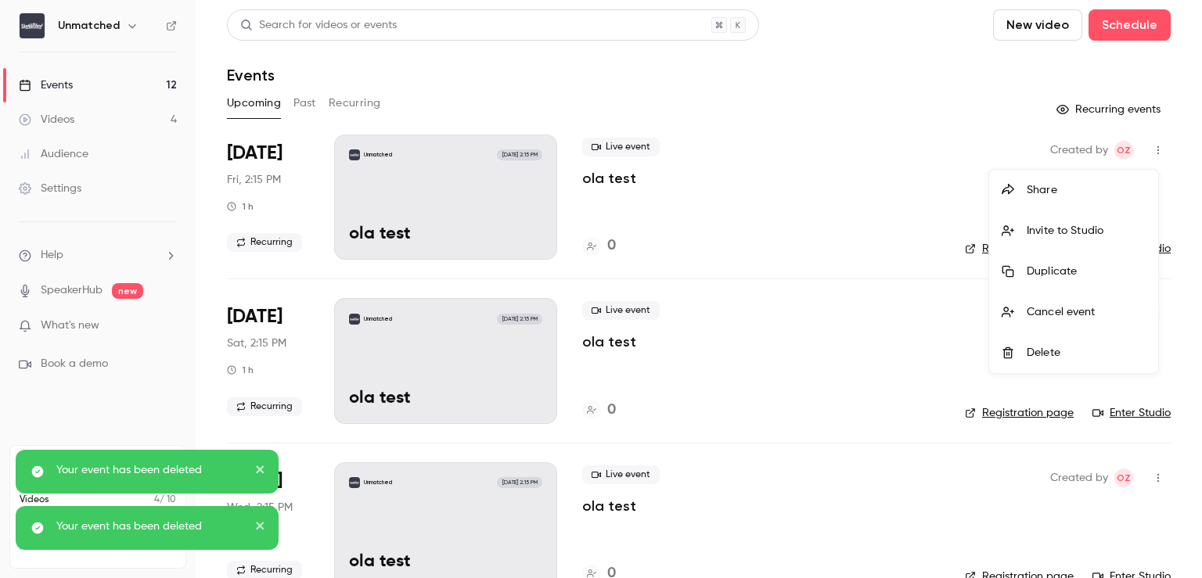
click at [1086, 342] on li "Delete" at bounding box center [1073, 353] width 169 height 41
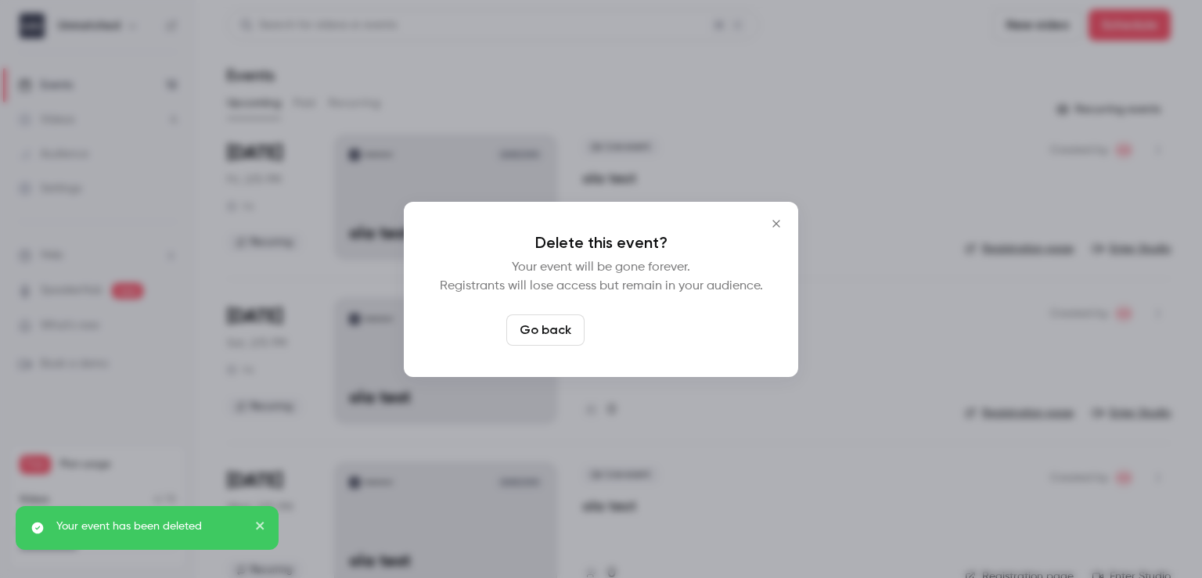
click at [633, 336] on button "Delete event" at bounding box center [643, 330] width 105 height 31
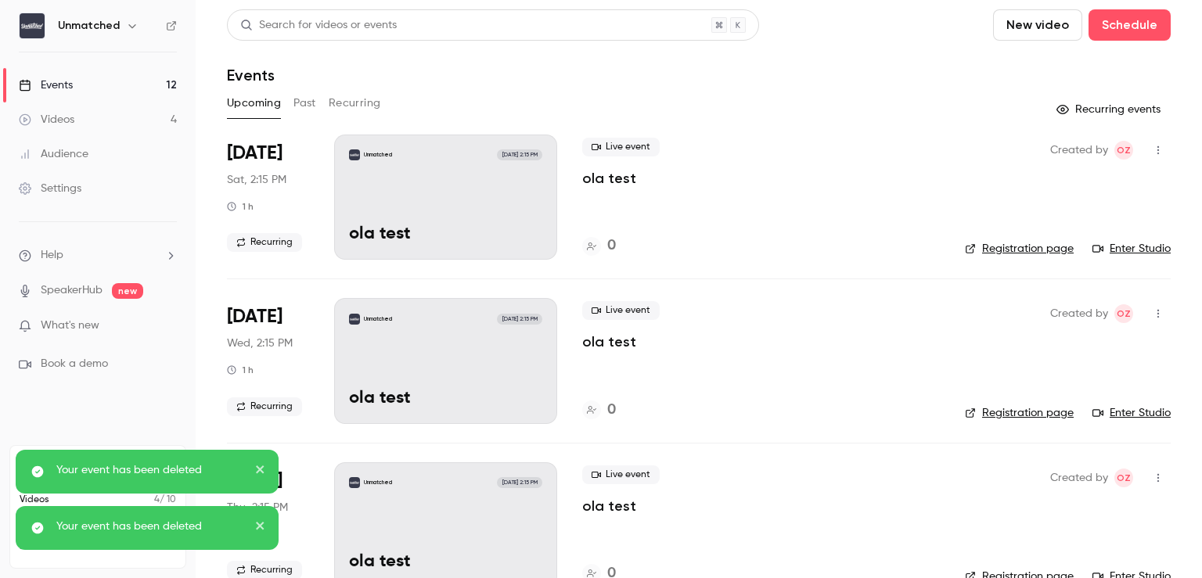
click at [1146, 146] on button "button" at bounding box center [1158, 150] width 25 height 25
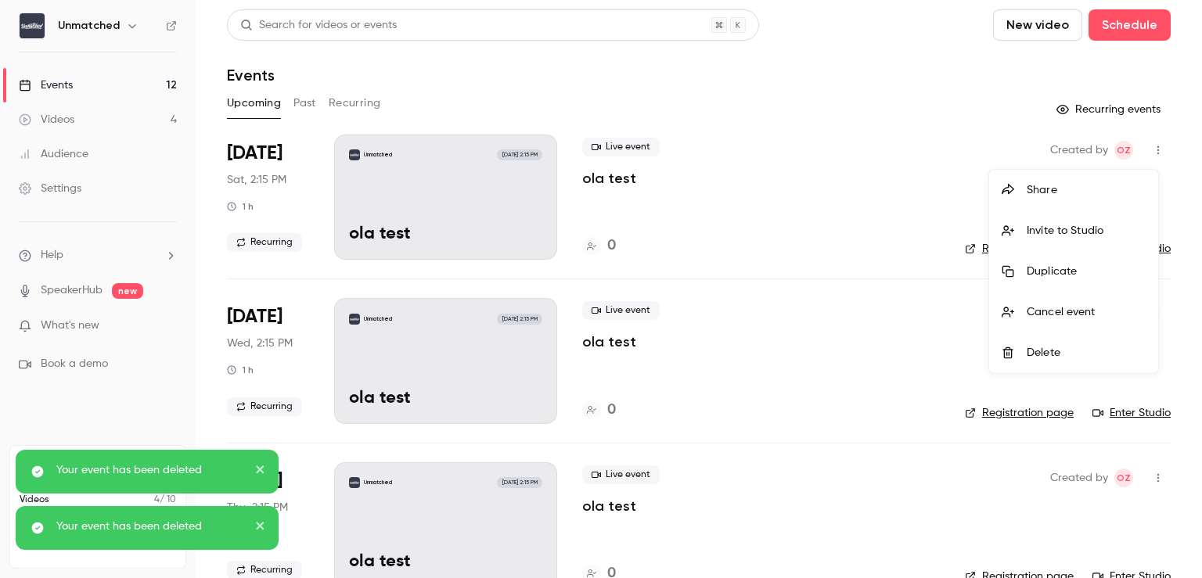
click at [1042, 361] on li "Delete" at bounding box center [1073, 353] width 169 height 41
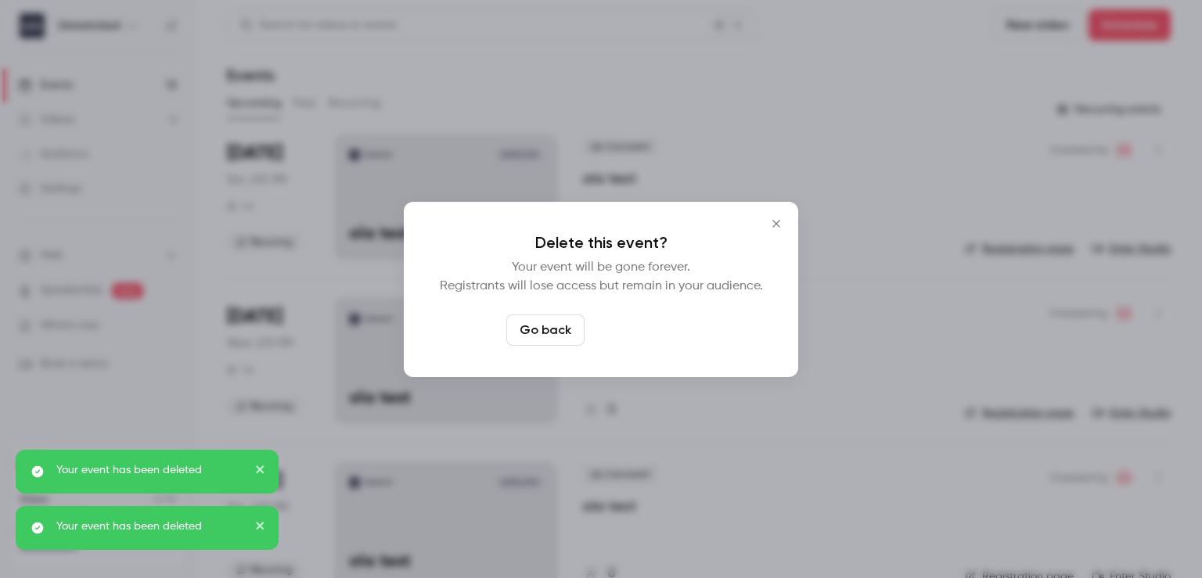
click at [622, 336] on button "Delete event" at bounding box center [643, 330] width 105 height 31
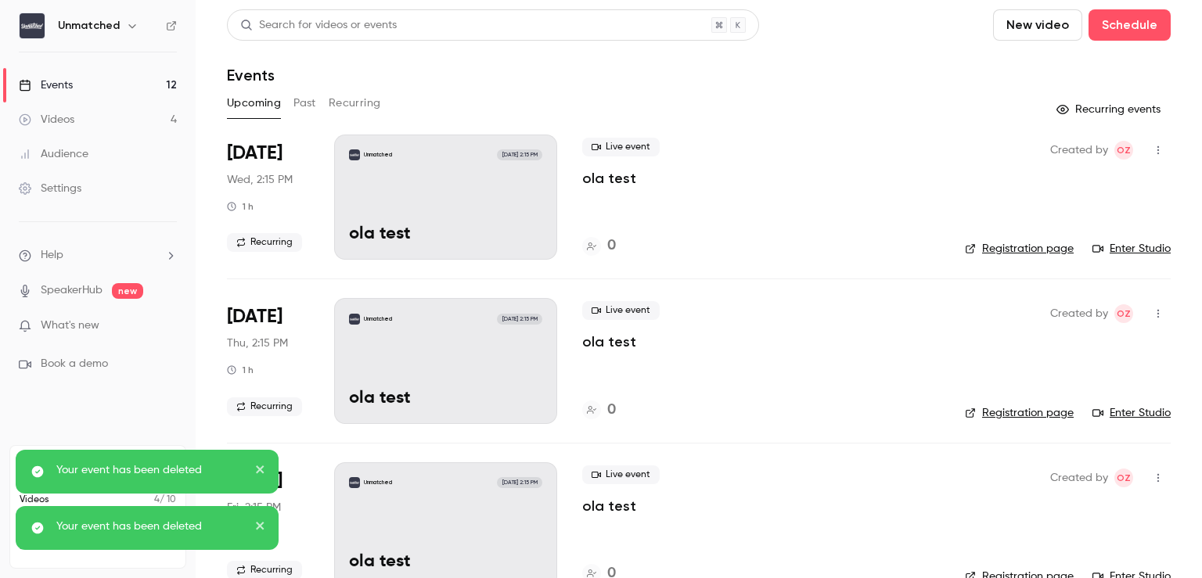
click at [1146, 146] on button "button" at bounding box center [1158, 150] width 25 height 25
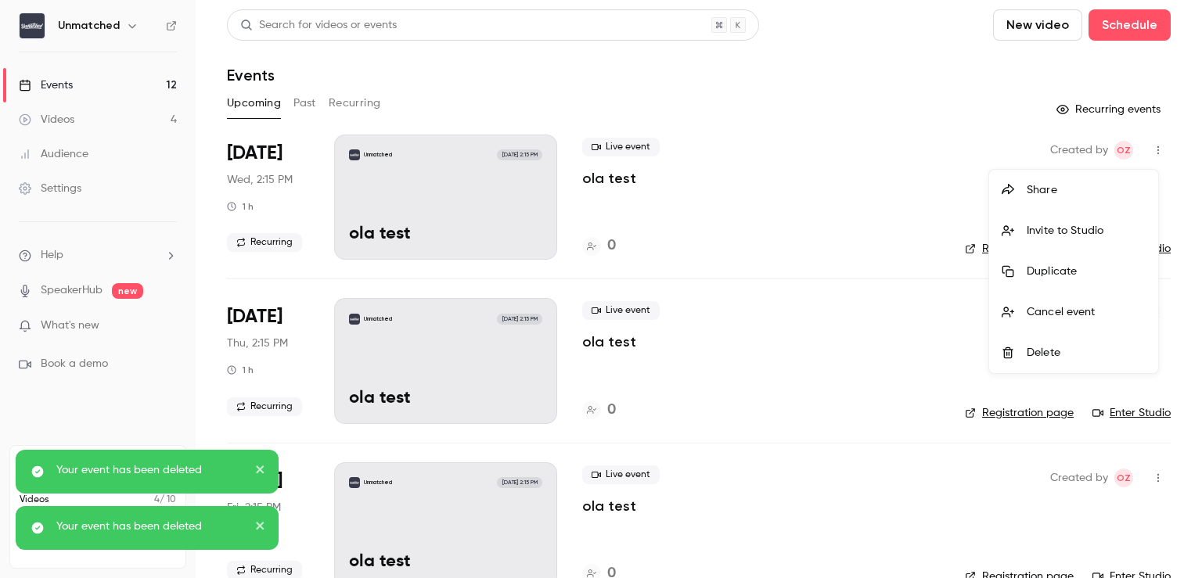
click at [1042, 355] on div "Delete" at bounding box center [1086, 353] width 119 height 16
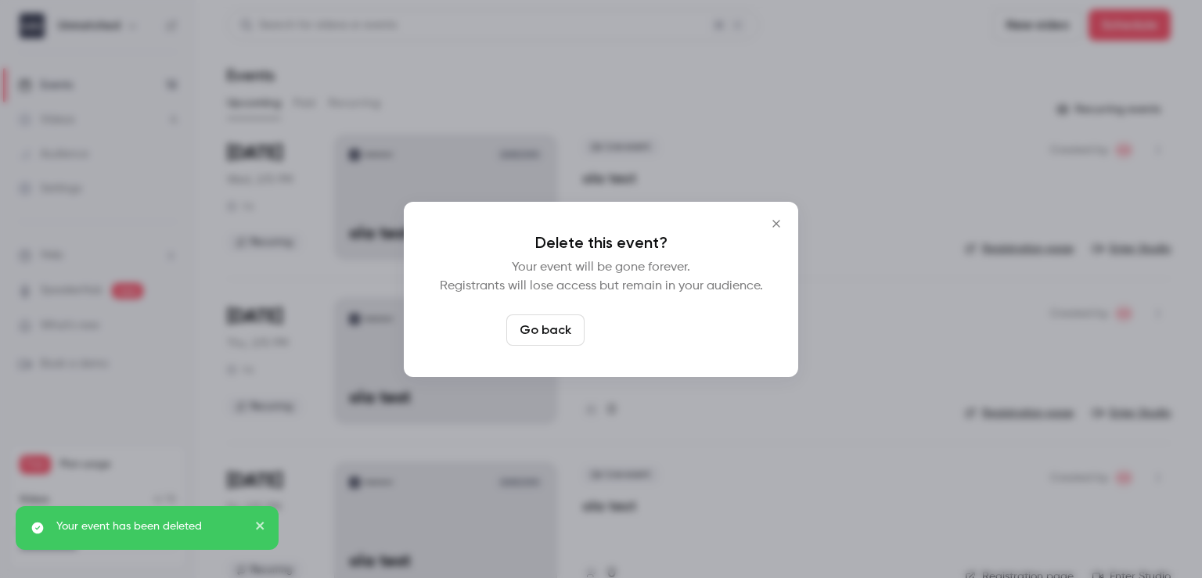
click at [612, 333] on button "Delete event" at bounding box center [643, 330] width 105 height 31
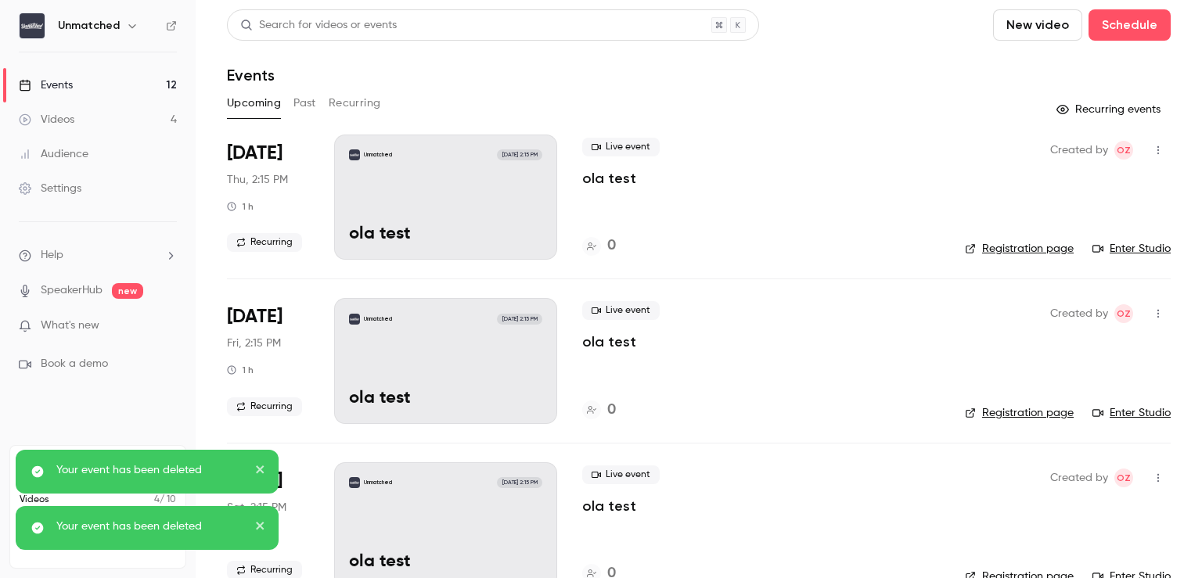
click at [1157, 153] on icon "button" at bounding box center [1158, 150] width 2 height 9
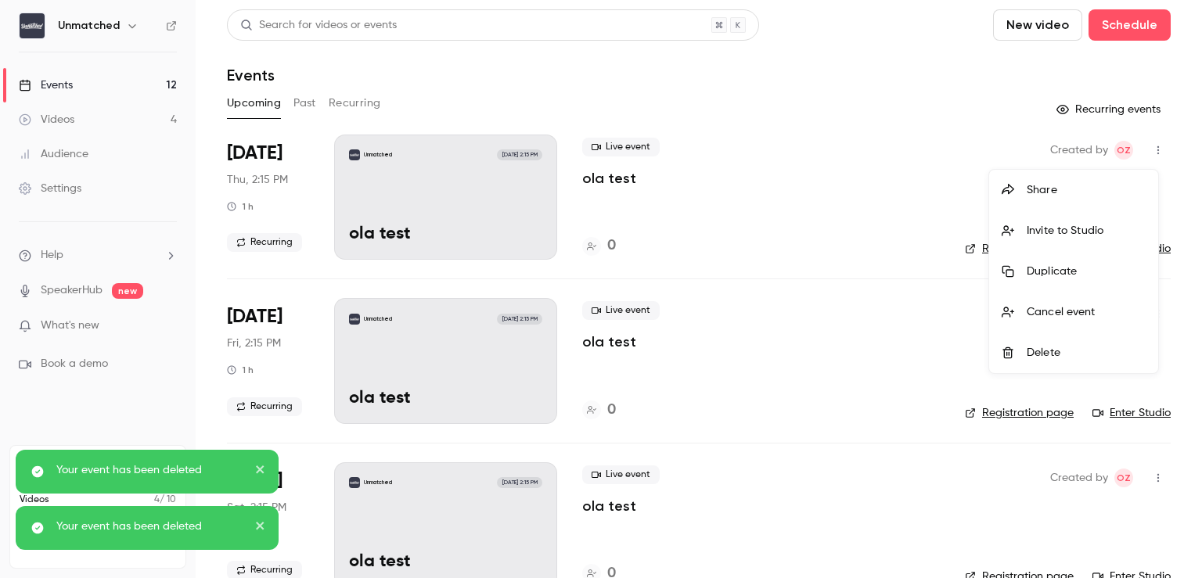
click at [1058, 355] on div "Delete" at bounding box center [1086, 353] width 119 height 16
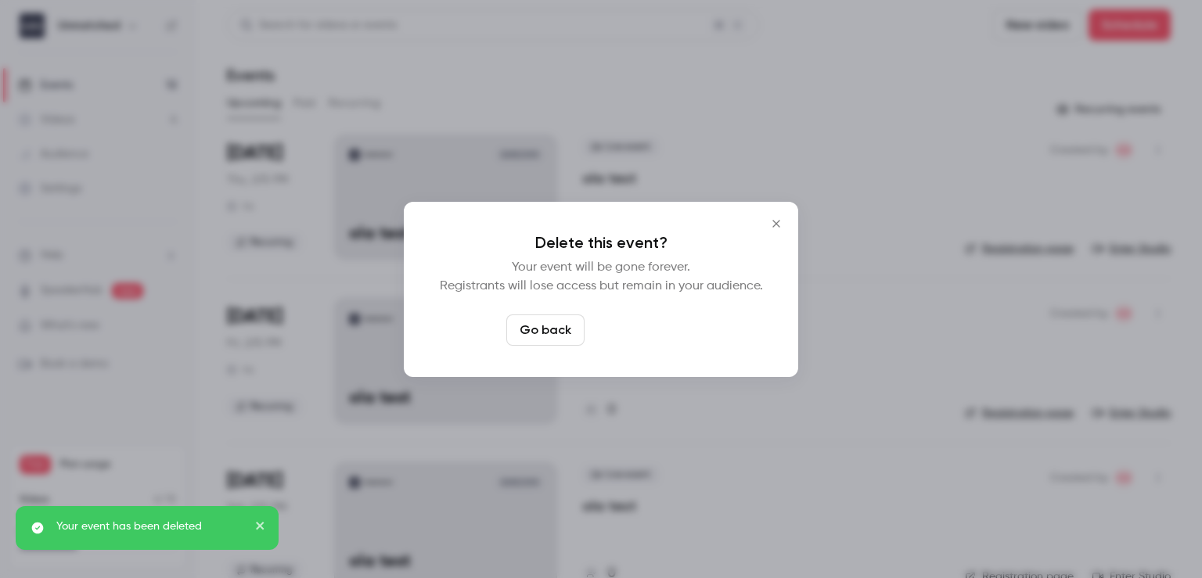
click at [607, 328] on button "Delete event" at bounding box center [643, 330] width 105 height 31
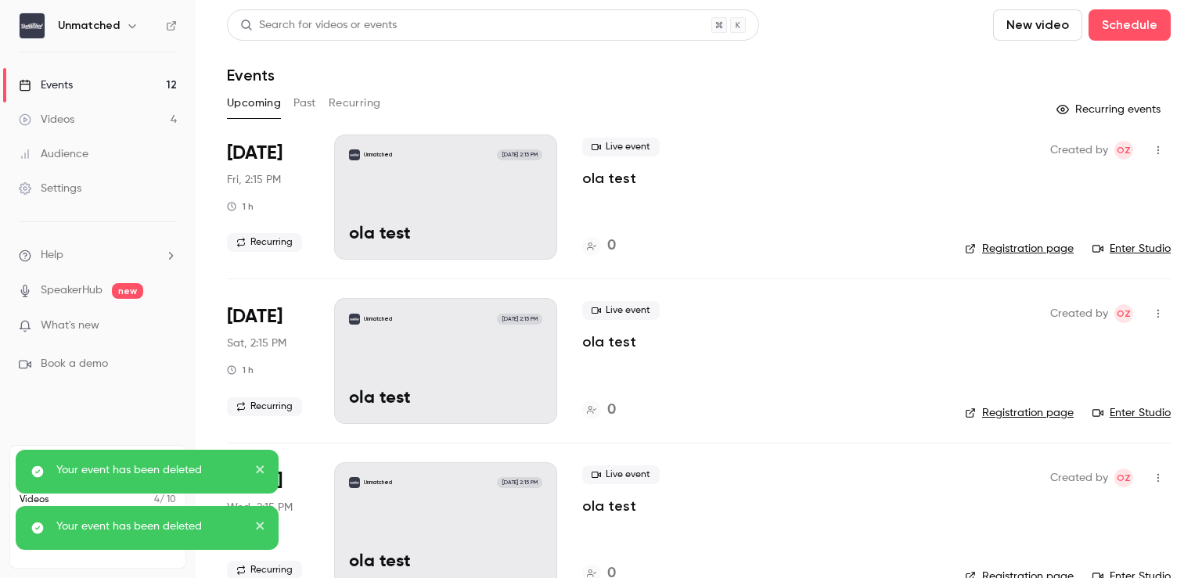
click at [1152, 155] on icon "button" at bounding box center [1158, 150] width 13 height 11
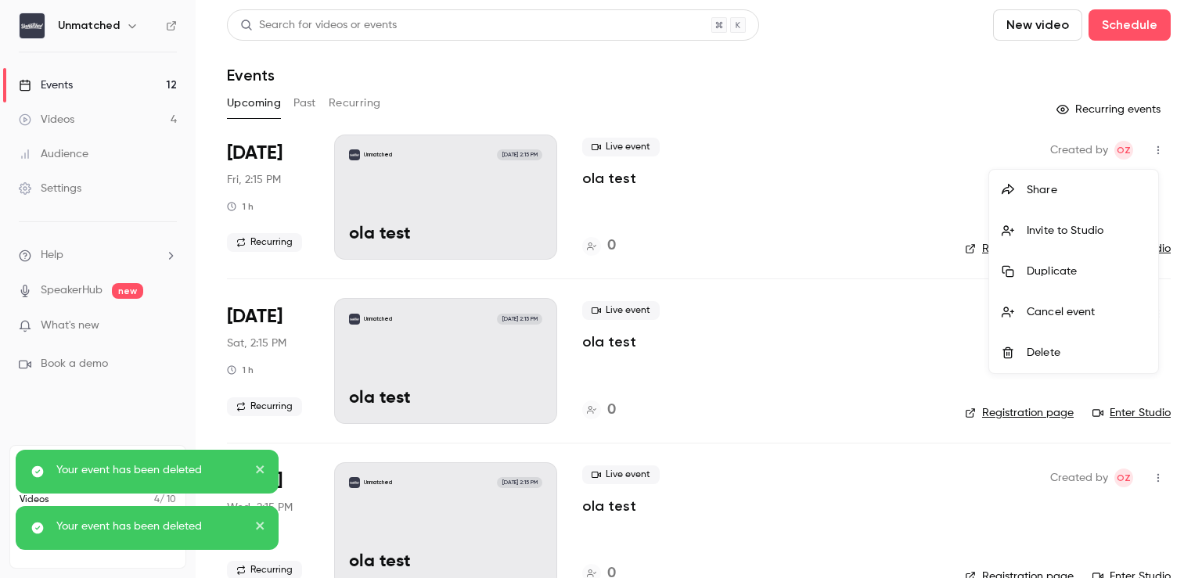
click at [1062, 363] on li "Delete" at bounding box center [1073, 353] width 169 height 41
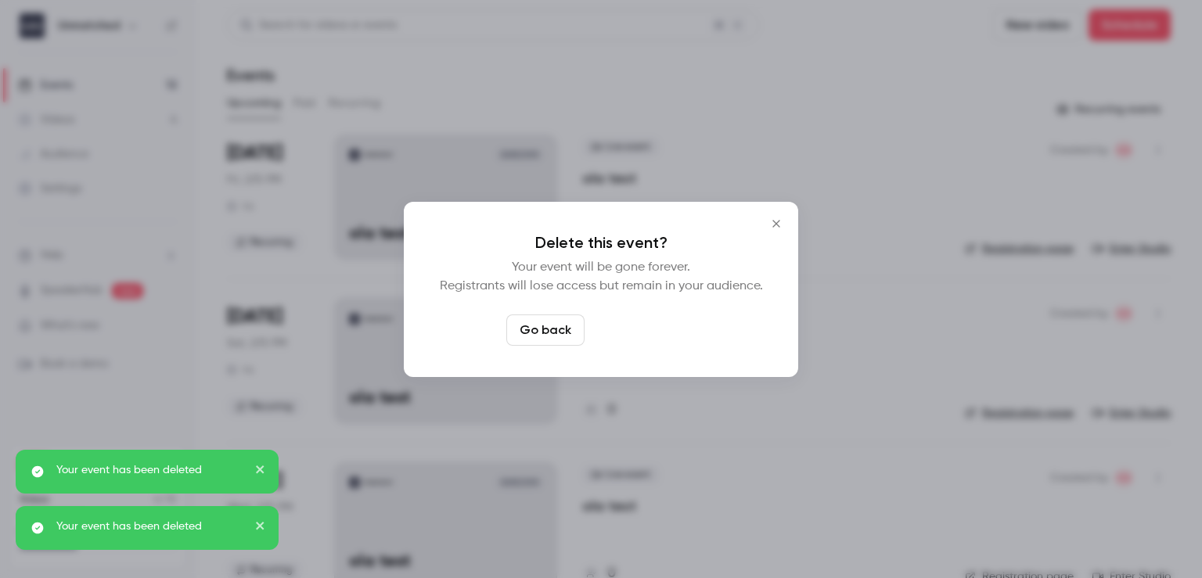
click at [629, 330] on button "Delete event" at bounding box center [643, 330] width 105 height 31
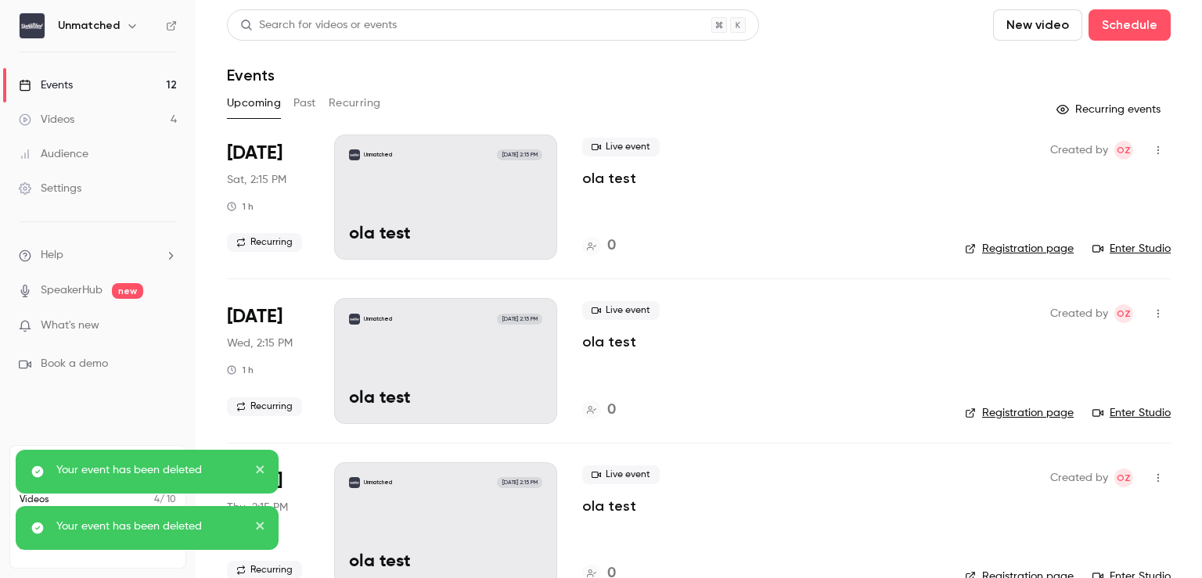
click at [1152, 148] on icon "button" at bounding box center [1158, 150] width 13 height 11
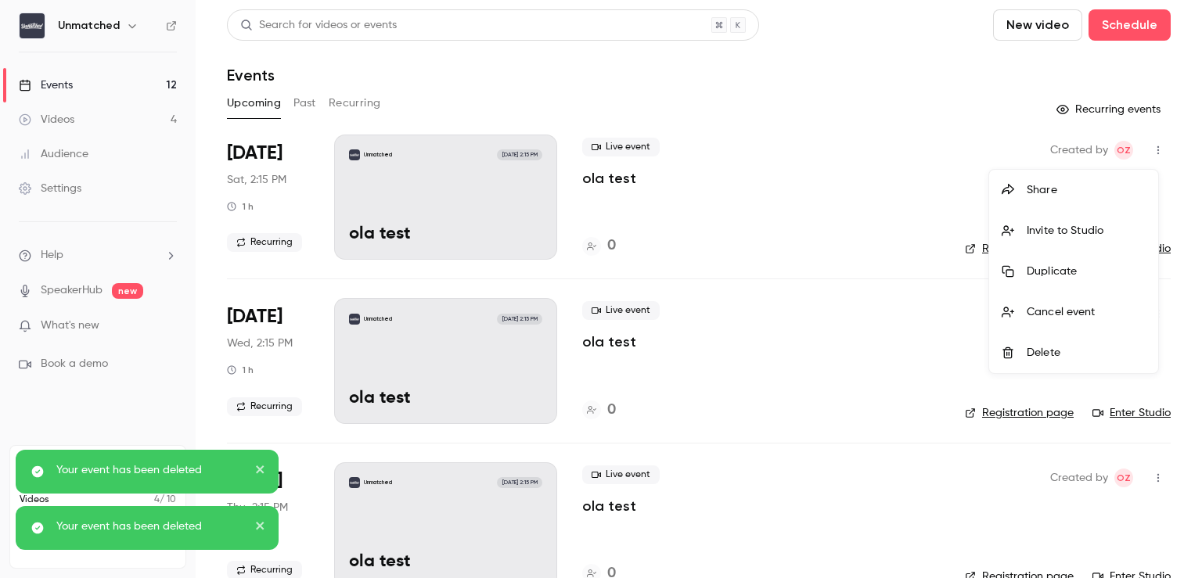
click at [1024, 347] on div at bounding box center [1014, 353] width 25 height 13
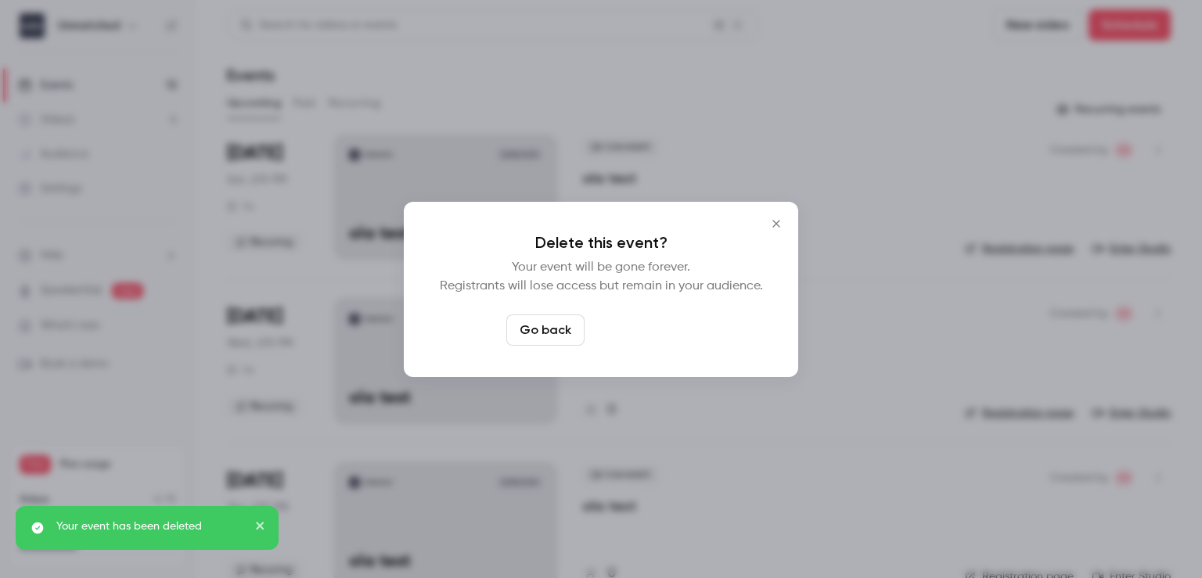
click at [607, 322] on button "Delete event" at bounding box center [643, 330] width 105 height 31
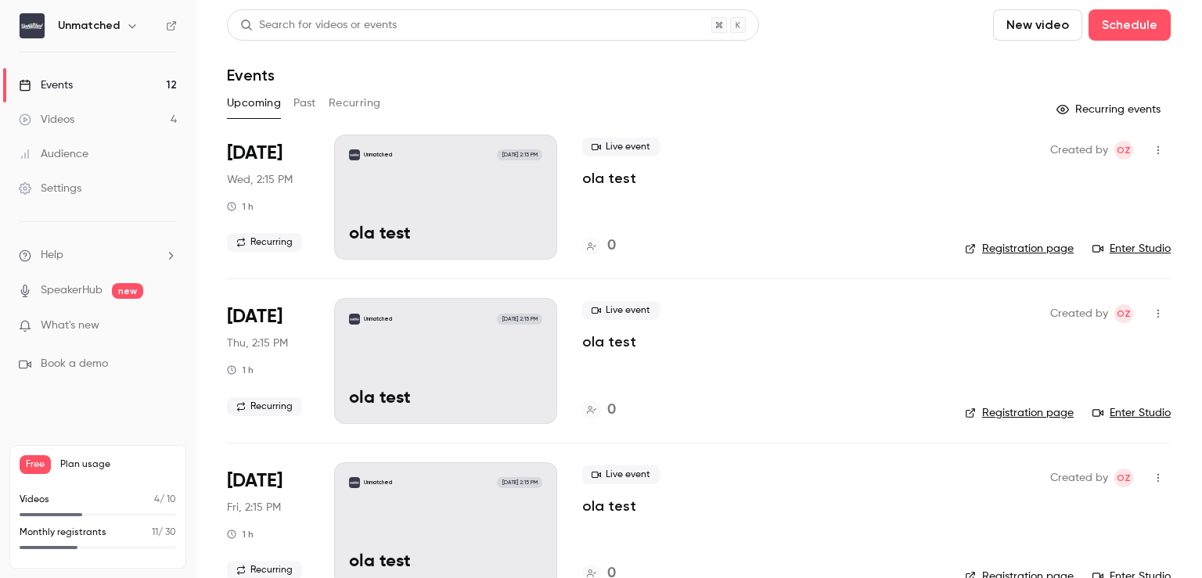
click at [340, 97] on button "Recurring" at bounding box center [355, 103] width 52 height 25
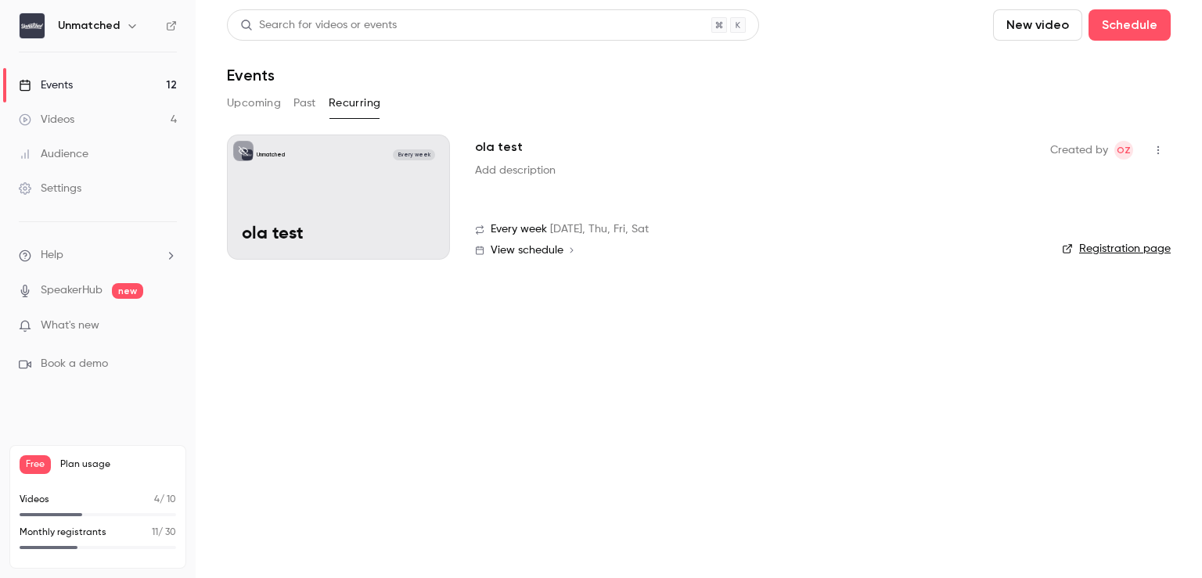
click at [1152, 146] on button "button" at bounding box center [1158, 150] width 25 height 25
click at [1067, 224] on div "Delete" at bounding box center [1097, 231] width 119 height 16
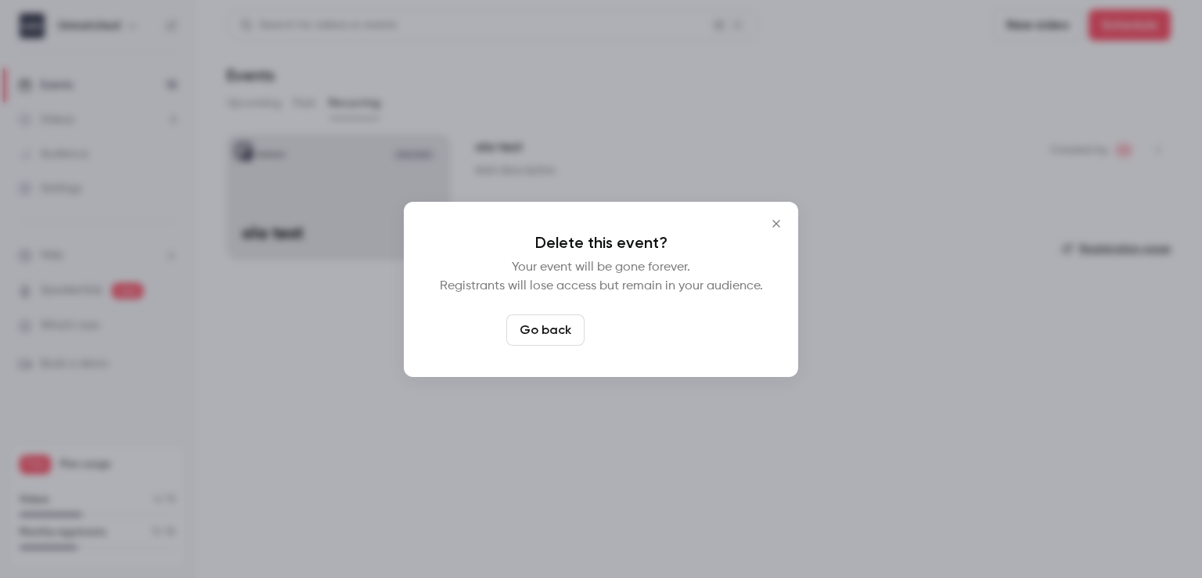
click at [631, 328] on button "Delete event" at bounding box center [643, 330] width 105 height 31
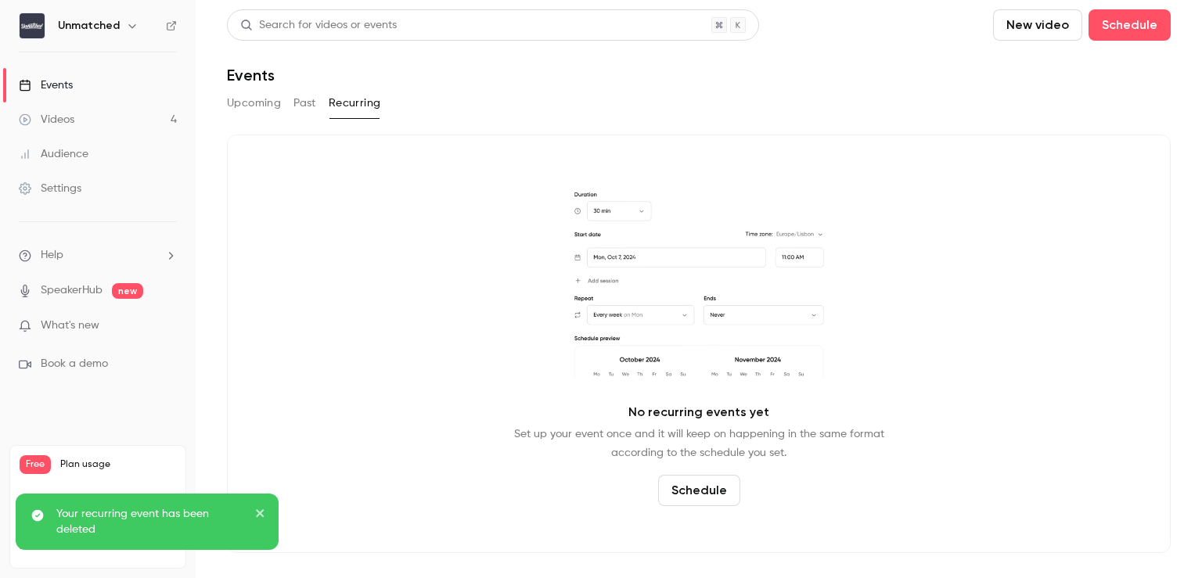
click at [258, 112] on button "Upcoming" at bounding box center [254, 103] width 54 height 25
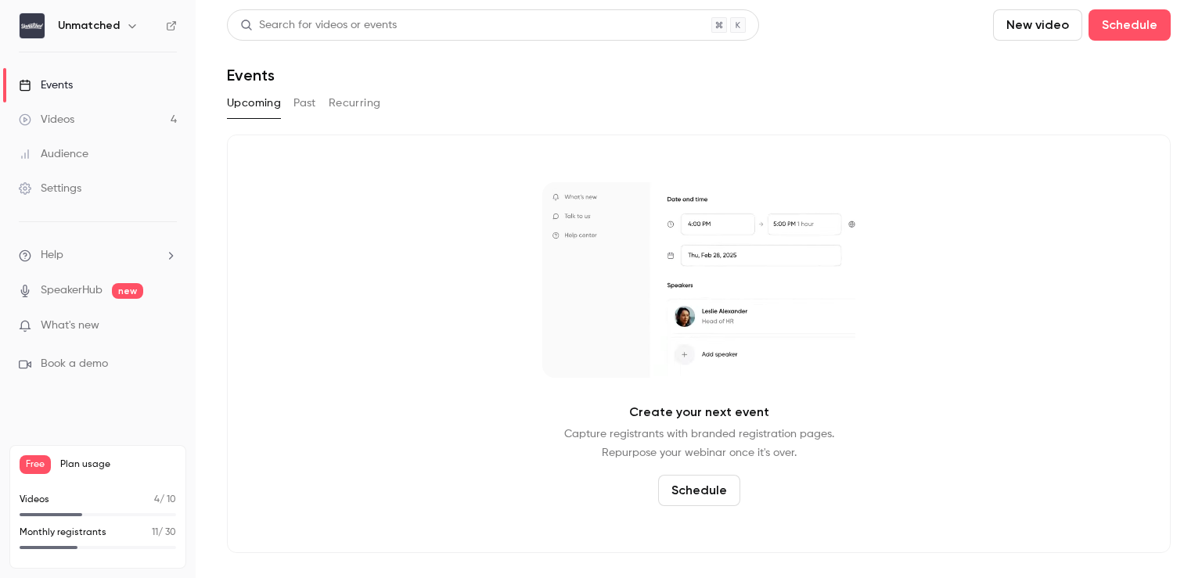
click at [309, 111] on button "Past" at bounding box center [304, 103] width 23 height 25
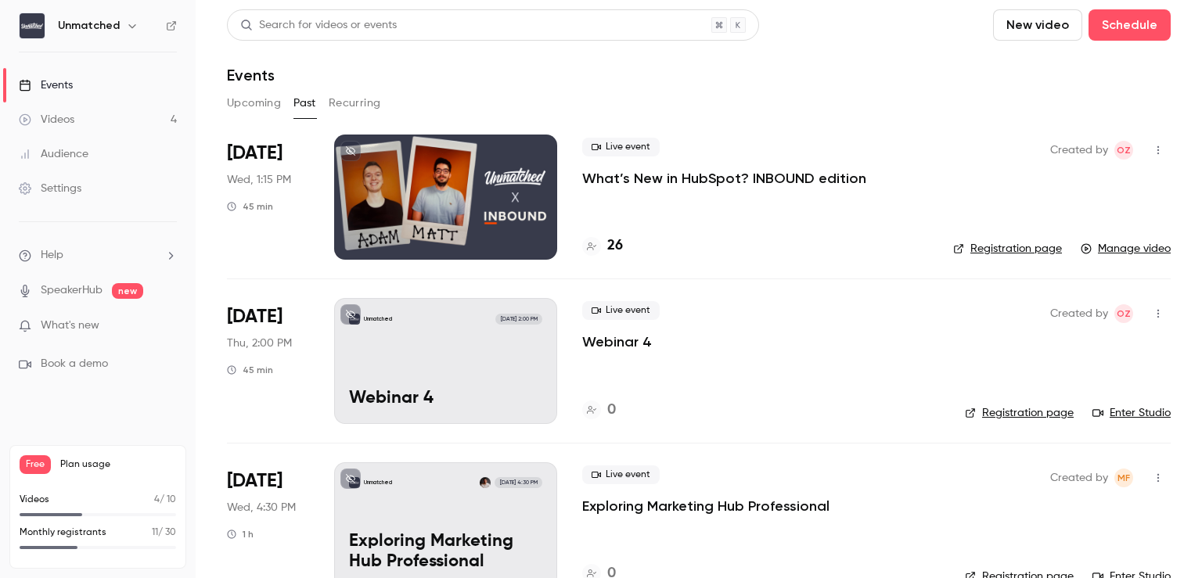
click at [446, 194] on div at bounding box center [445, 197] width 223 height 125
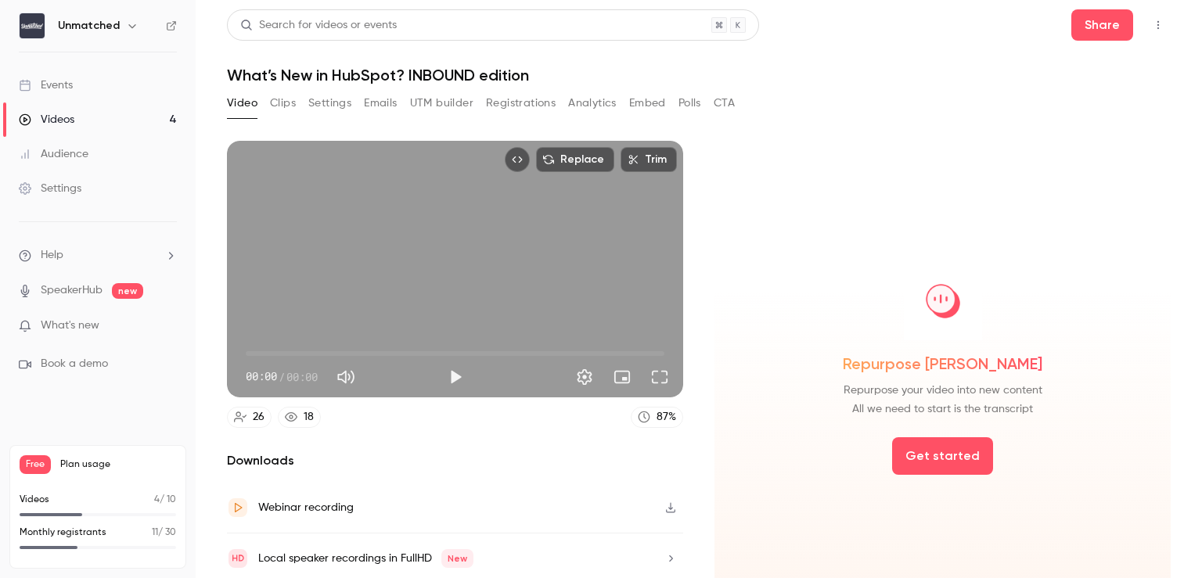
click at [505, 91] on button "Registrations" at bounding box center [521, 103] width 70 height 25
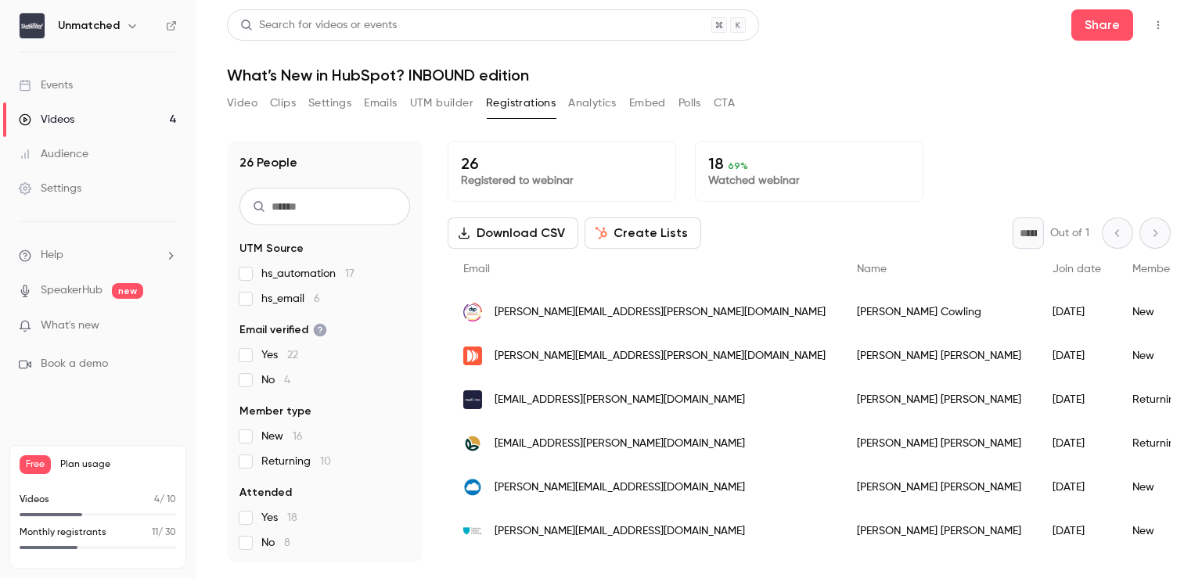
click at [106, 93] on link "Events" at bounding box center [98, 85] width 196 height 34
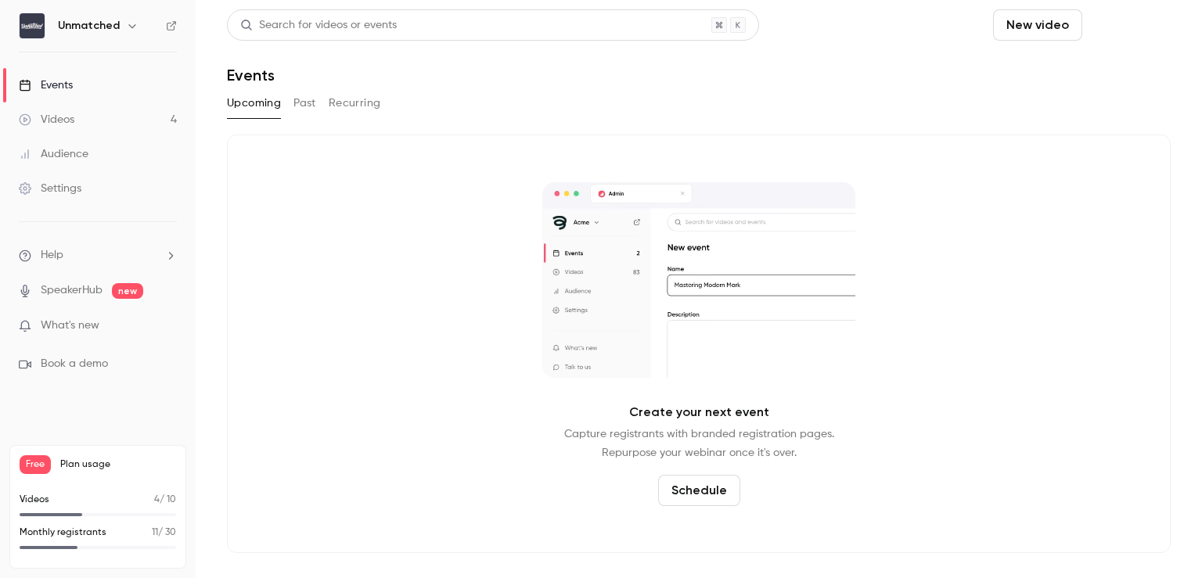
click at [1129, 31] on button "Schedule" at bounding box center [1129, 24] width 82 height 31
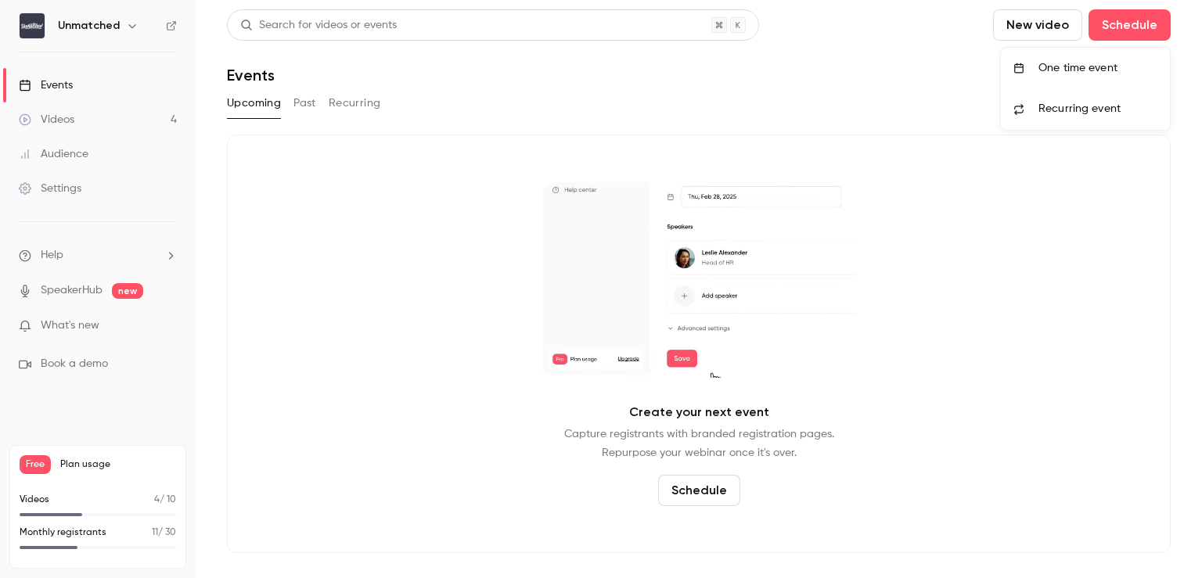
click at [1083, 68] on div "One time event" at bounding box center [1097, 68] width 119 height 16
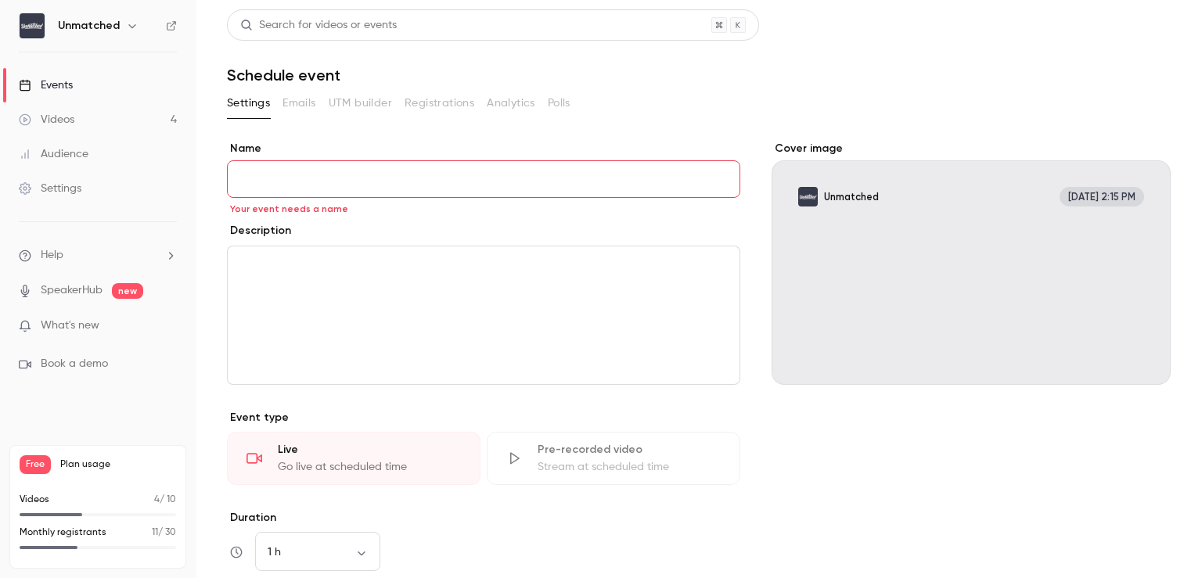
click at [372, 169] on input "Name" at bounding box center [483, 179] width 513 height 38
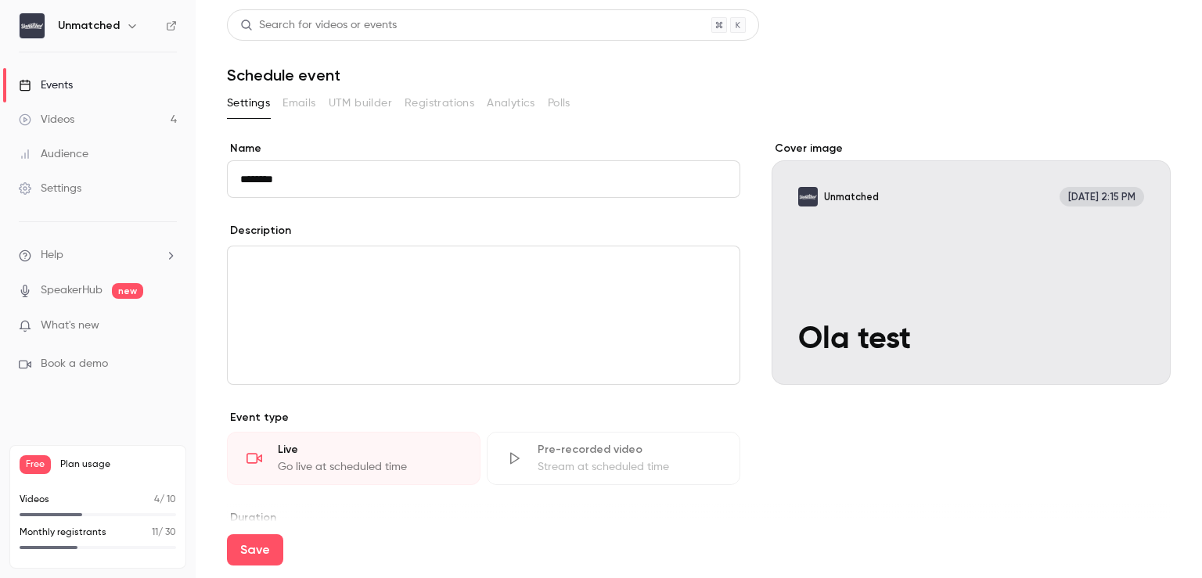
type input "********"
click at [386, 132] on section "**********" at bounding box center [699, 484] width 944 height 786
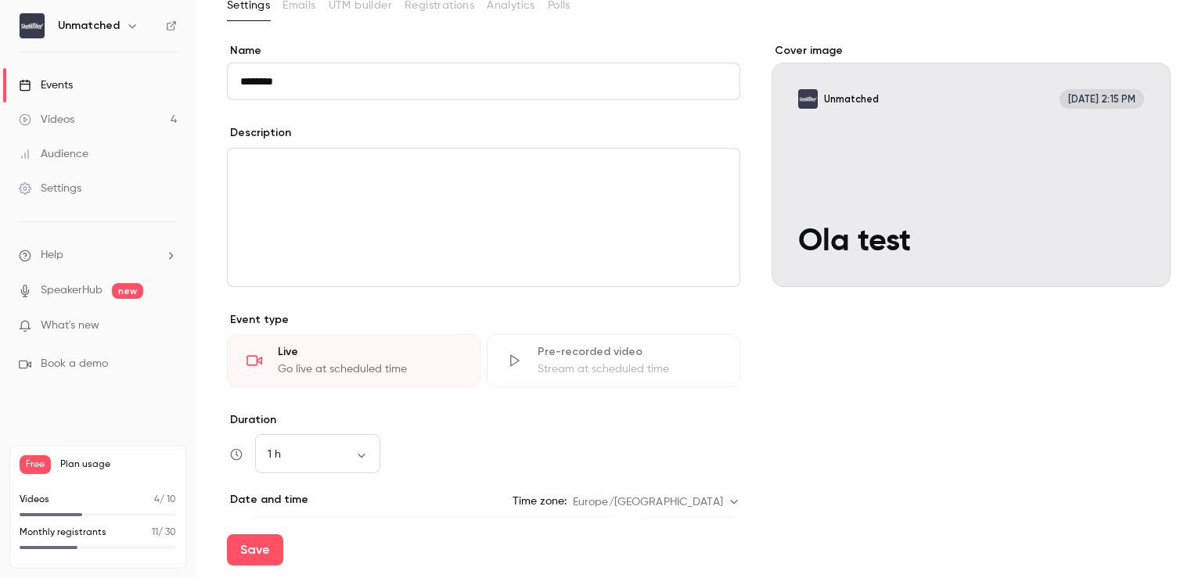
scroll to position [310, 0]
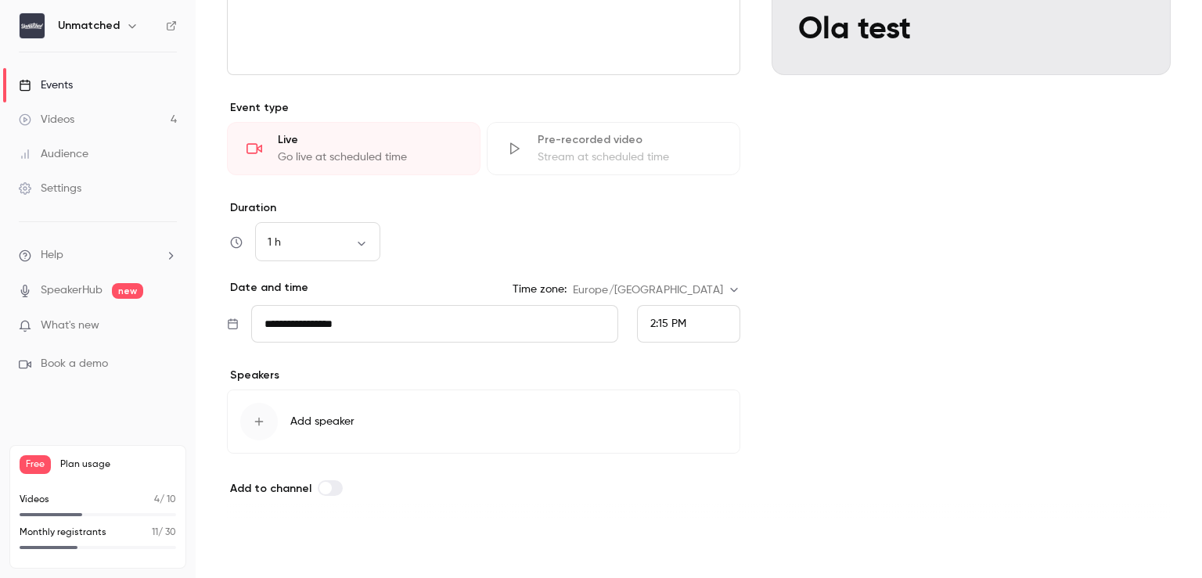
click at [268, 544] on button "Save" at bounding box center [255, 549] width 56 height 31
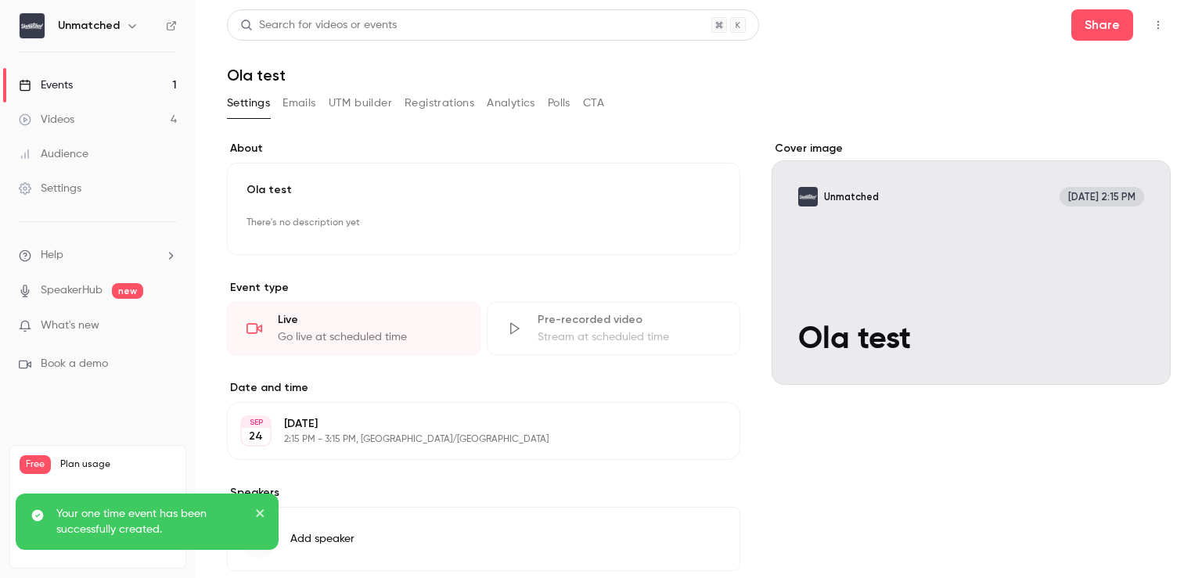
click at [441, 103] on button "Registrations" at bounding box center [440, 103] width 70 height 25
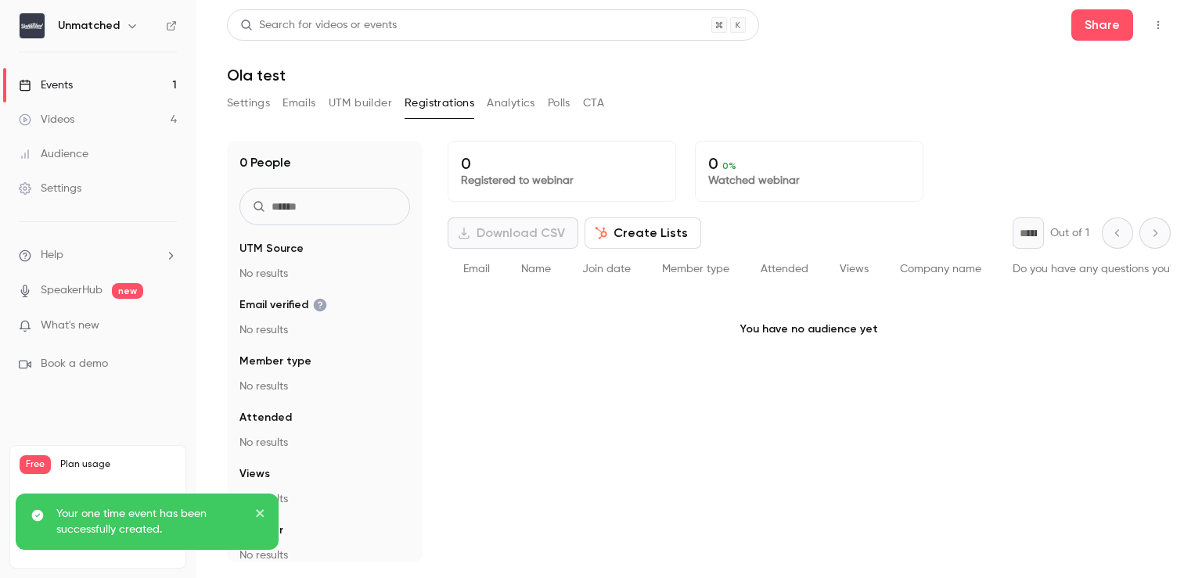
click at [362, 85] on div "Search for videos or events Share Ola test Settings Emails UTM builder Registra…" at bounding box center [699, 285] width 944 height 553
click at [531, 98] on button "Analytics" at bounding box center [511, 103] width 49 height 25
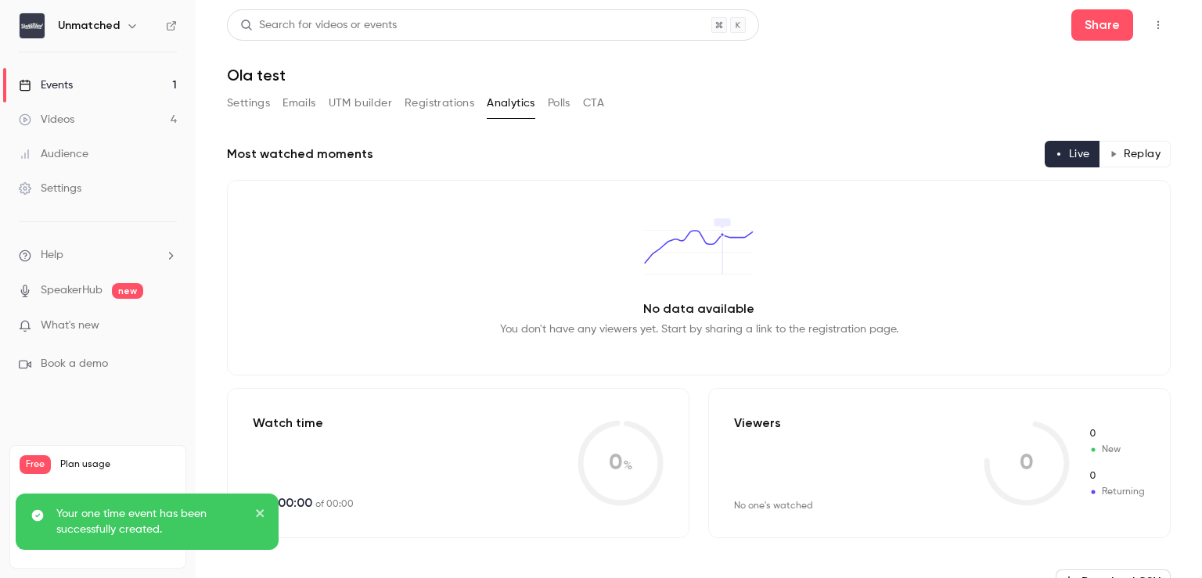
click at [547, 95] on div "Settings Emails UTM builder Registrations Analytics Polls CTA" at bounding box center [415, 103] width 377 height 25
click at [582, 118] on div "Settings Emails UTM builder Registrations Analytics Polls CTA" at bounding box center [415, 106] width 377 height 31
